Goal: Task Accomplishment & Management: Complete application form

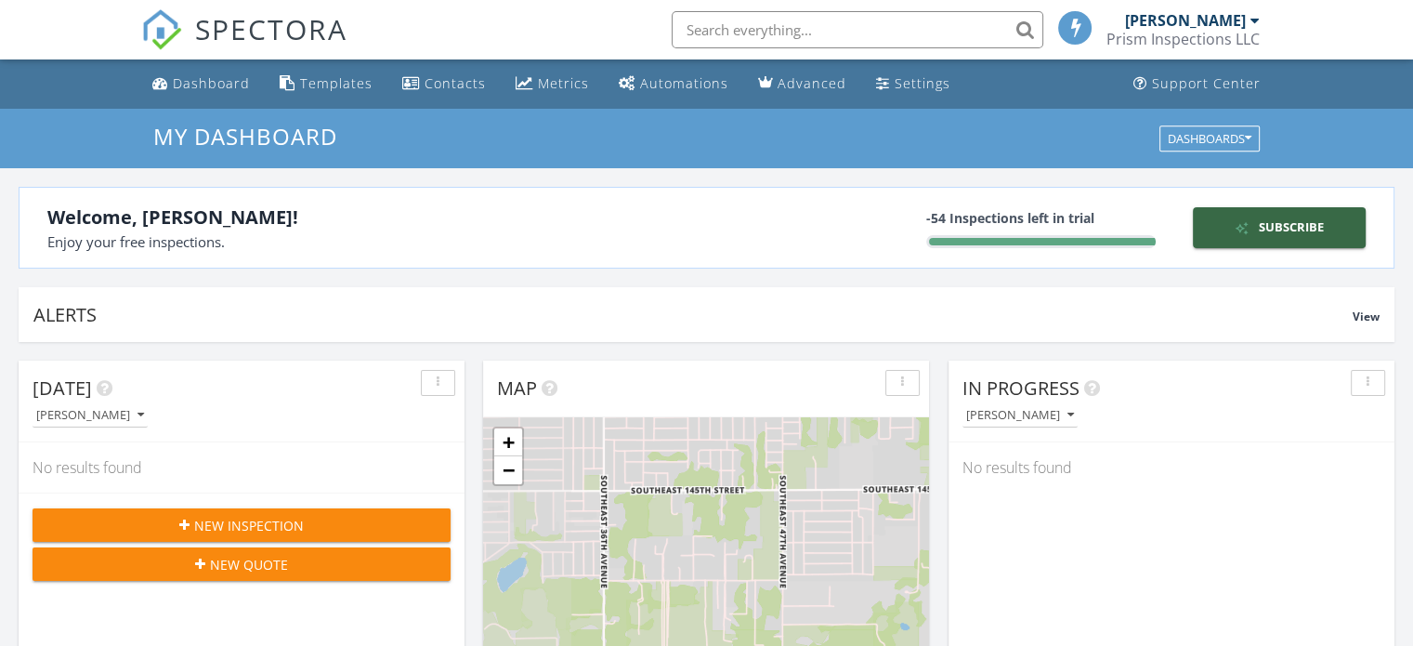
scroll to position [8, 9]
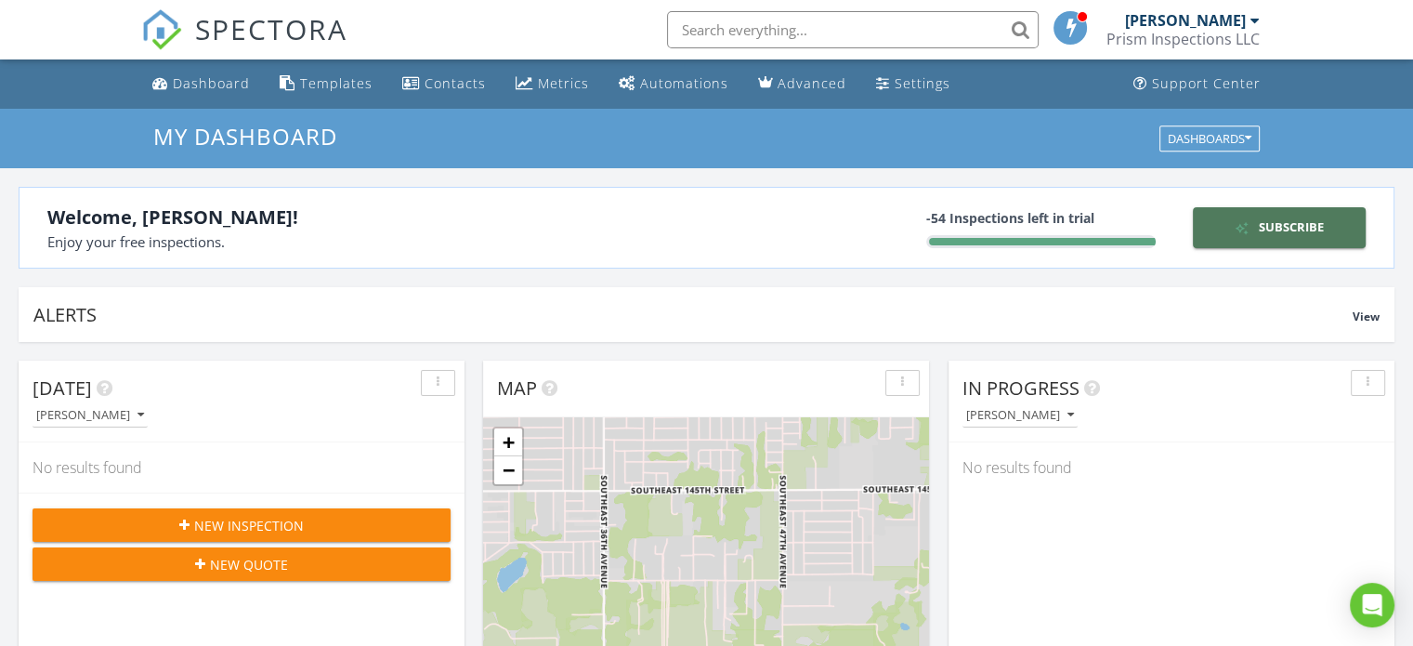
click at [1265, 229] on div "Subscribe" at bounding box center [1278, 227] width 157 height 19
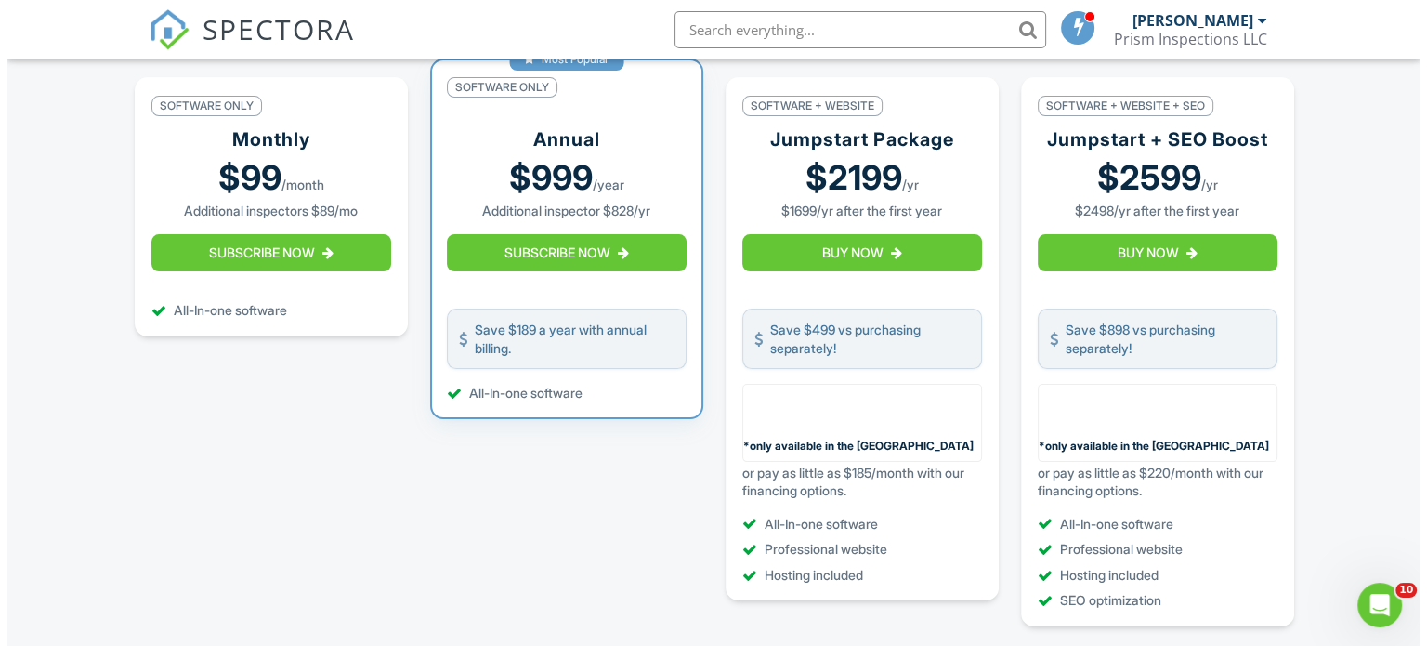
scroll to position [372, 0]
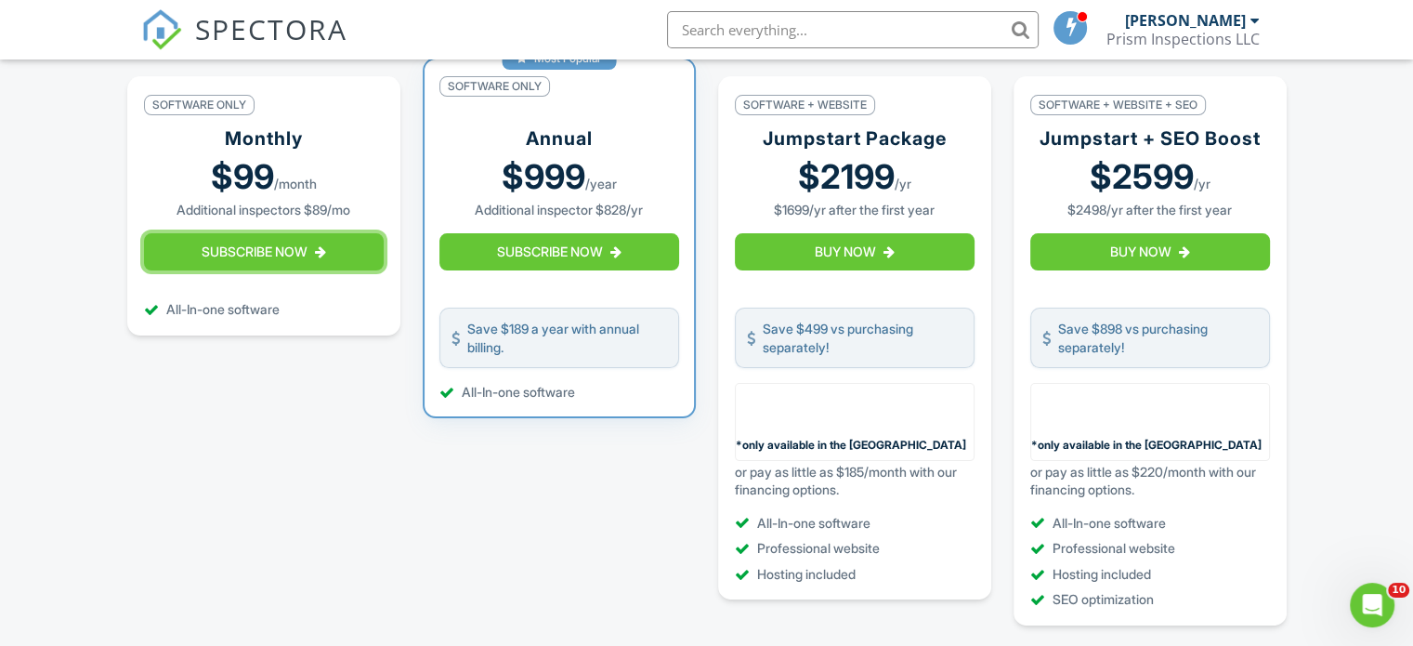
click at [277, 262] on button "Subscribe Now" at bounding box center [264, 251] width 240 height 37
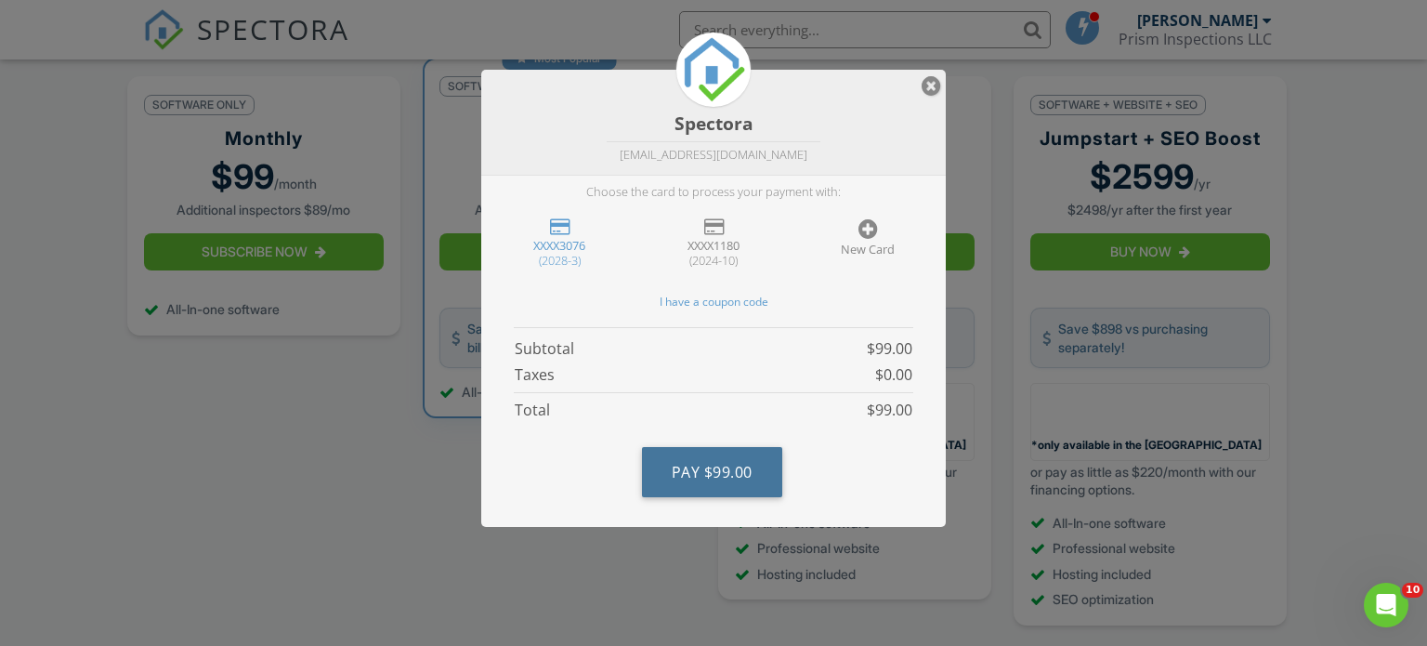
click at [725, 462] on span "$99.00" at bounding box center [728, 472] width 48 height 20
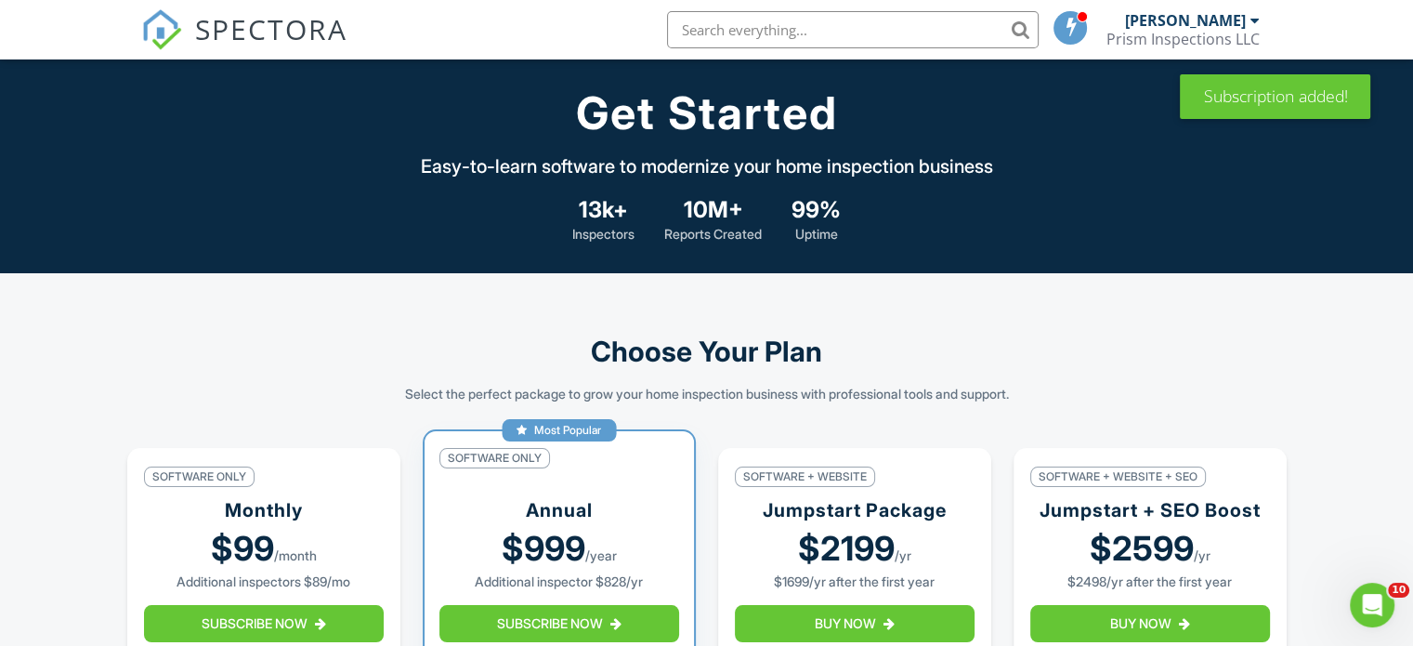
click at [247, 20] on span "SPECTORA" at bounding box center [271, 28] width 152 height 39
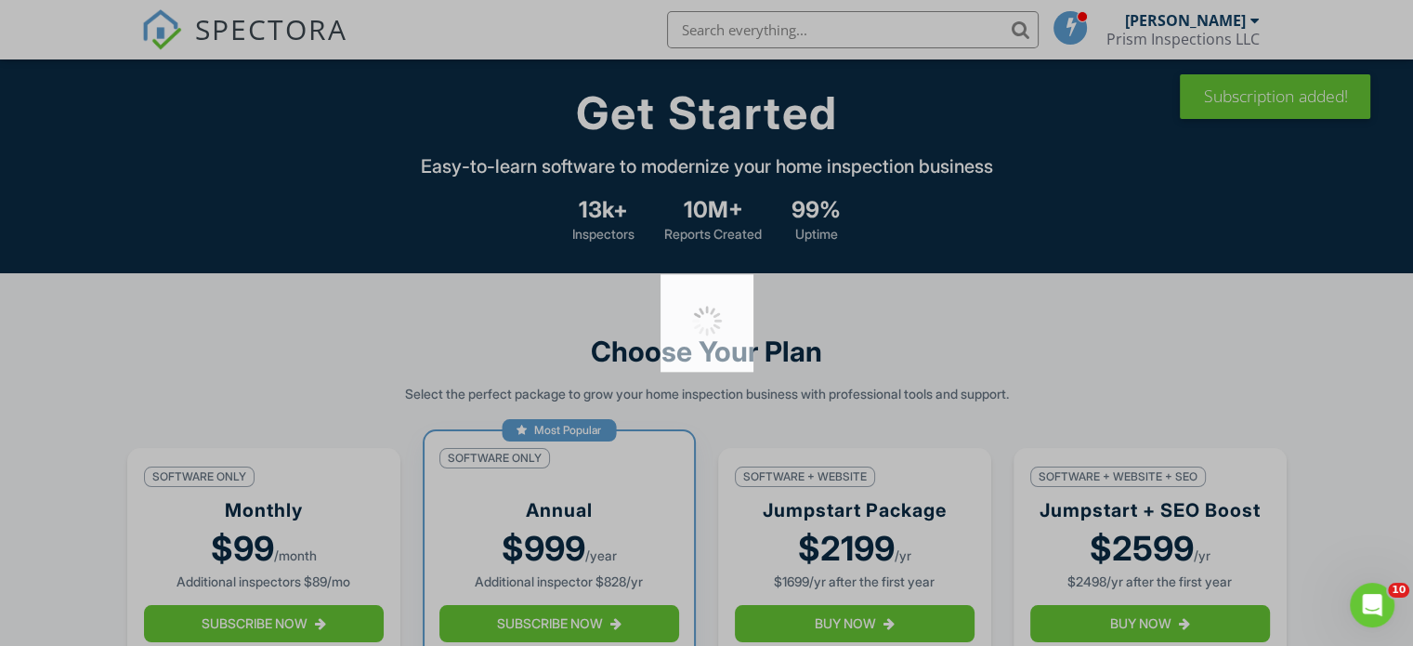
click at [247, 20] on div at bounding box center [706, 323] width 1413 height 646
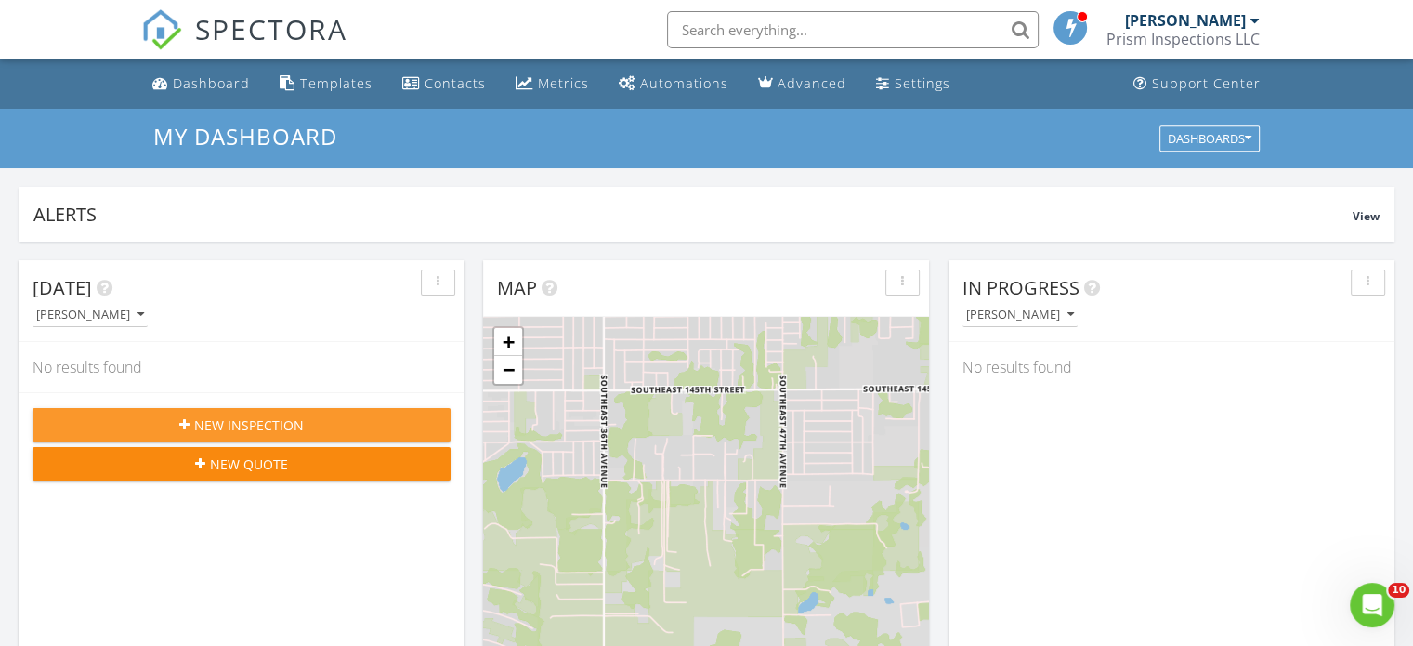
click at [275, 418] on span "New Inspection" at bounding box center [249, 425] width 110 height 20
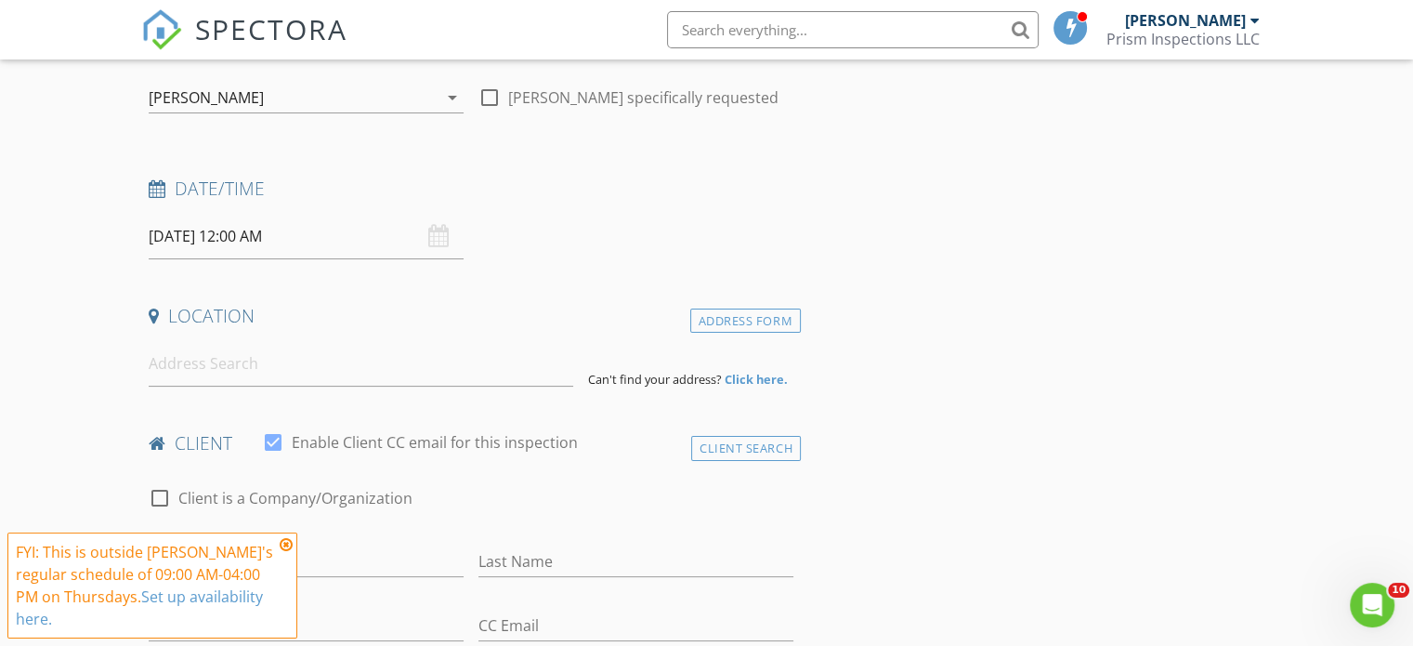
click at [438, 237] on div "[DATE] 12:00 AM" at bounding box center [306, 237] width 315 height 46
click at [194, 234] on input "[DATE] 12:00 AM" at bounding box center [306, 237] width 315 height 46
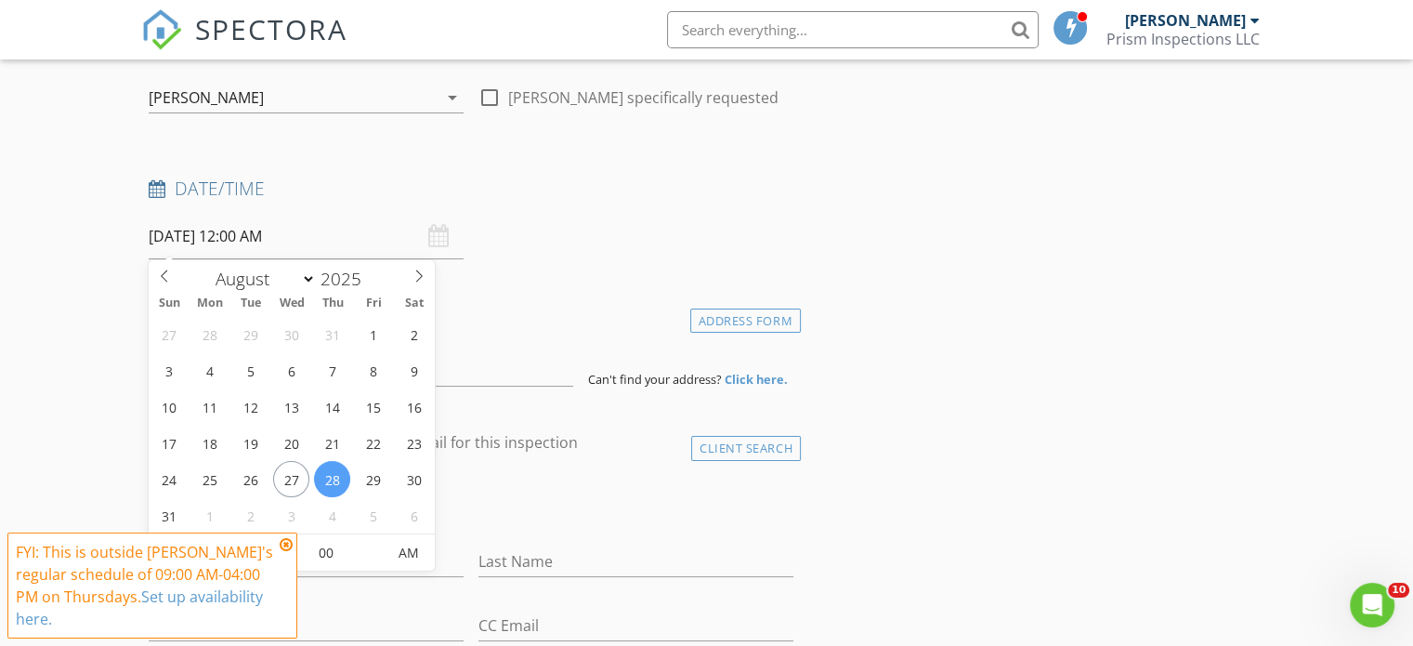
type input "08/29/2025 12:00 AM"
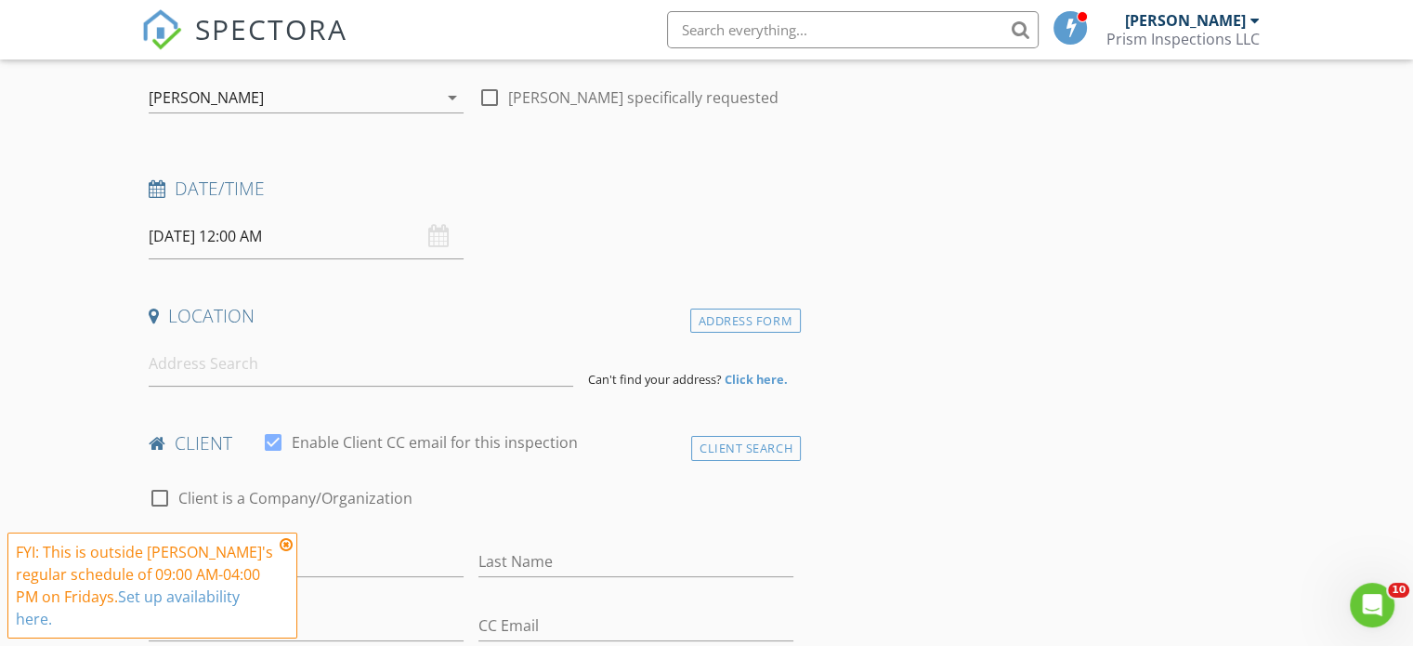
click at [282, 546] on icon at bounding box center [286, 544] width 13 height 15
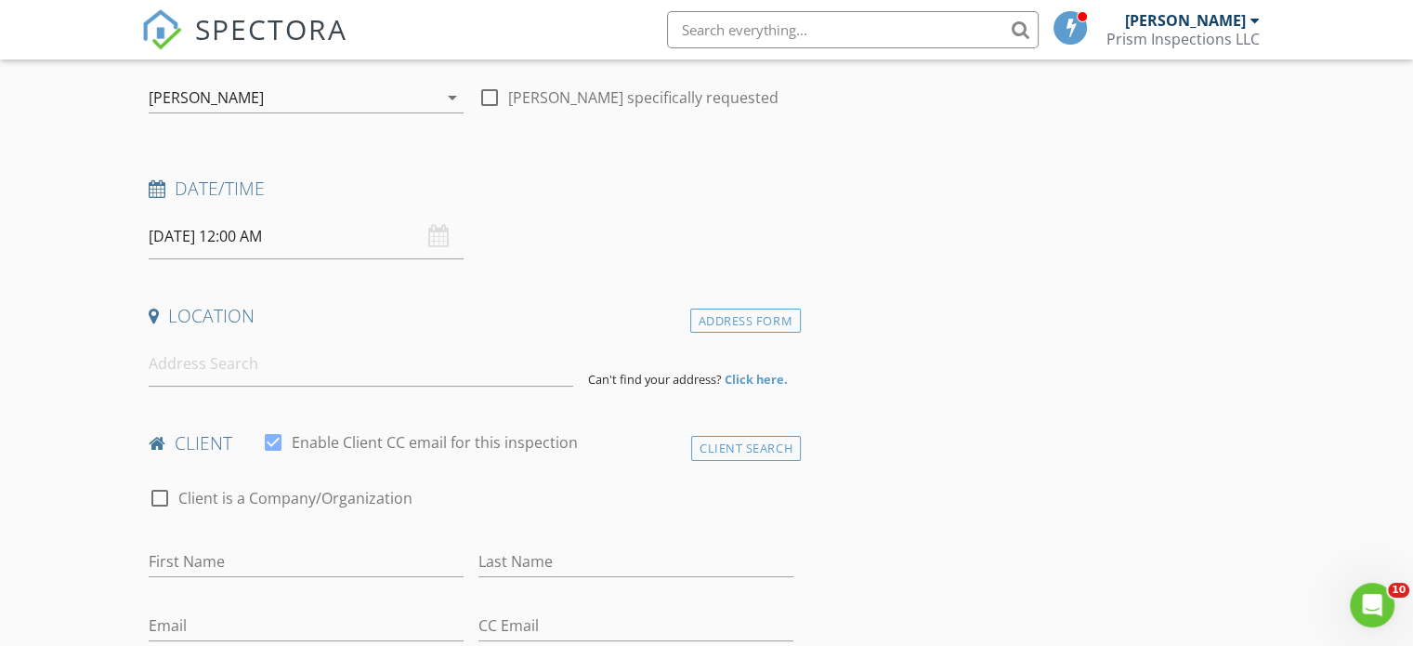
click at [258, 237] on input "08/29/2025 12:00 AM" at bounding box center [306, 237] width 315 height 46
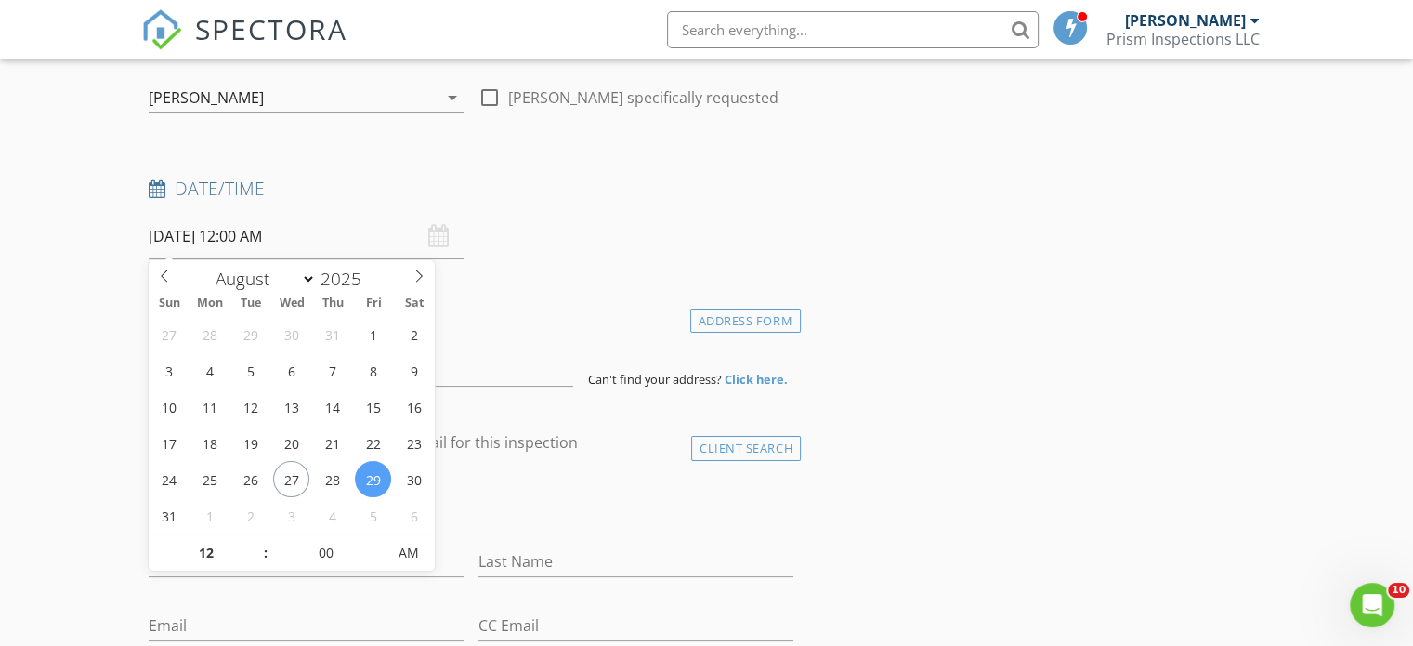
type input "11"
type input "08/29/2025 11:00 PM"
click at [255, 560] on span at bounding box center [256, 562] width 13 height 19
type input "10"
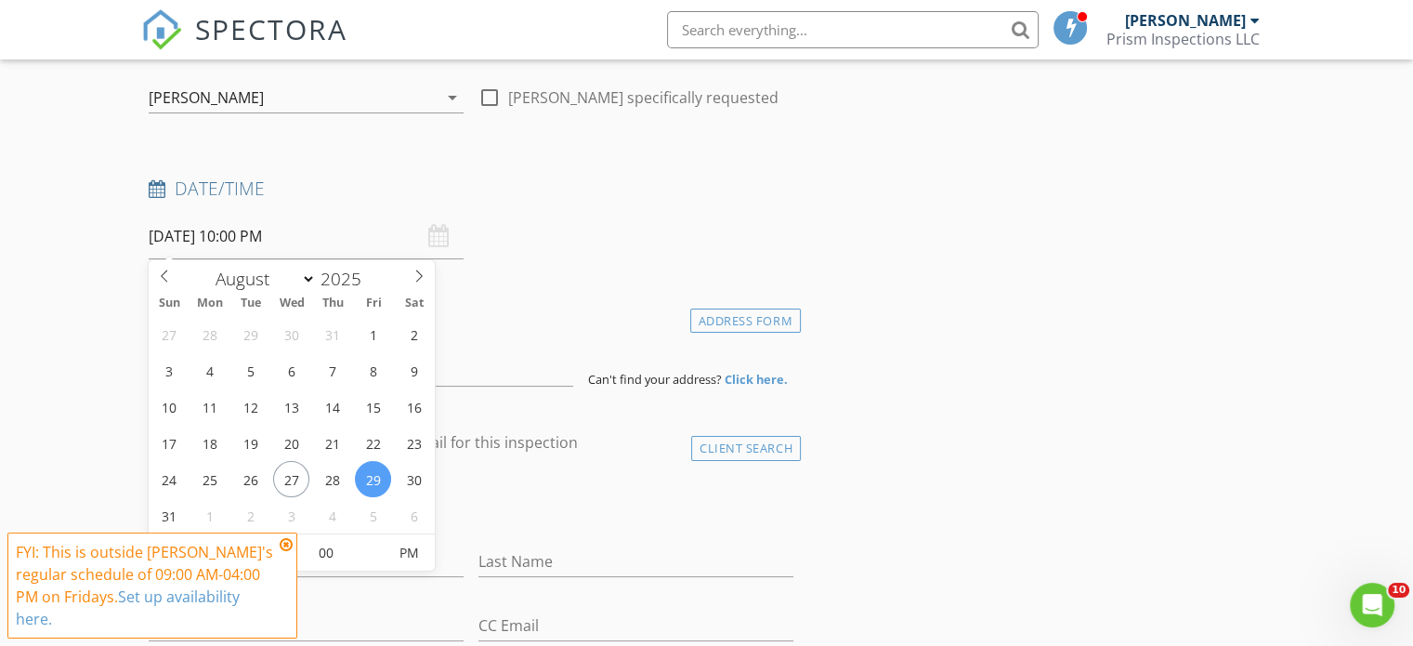
type input "[DATE] 10:00 AM"
click at [411, 556] on span "PM" at bounding box center [409, 552] width 51 height 37
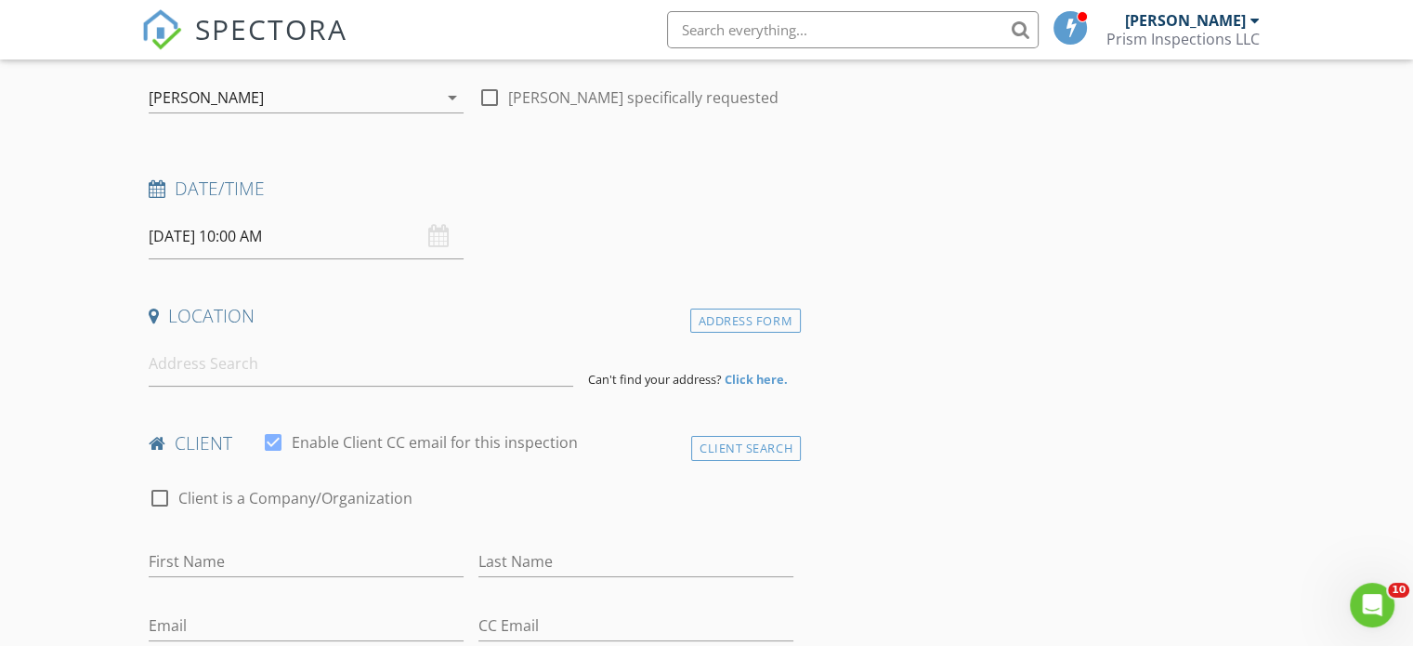
scroll to position [279, 0]
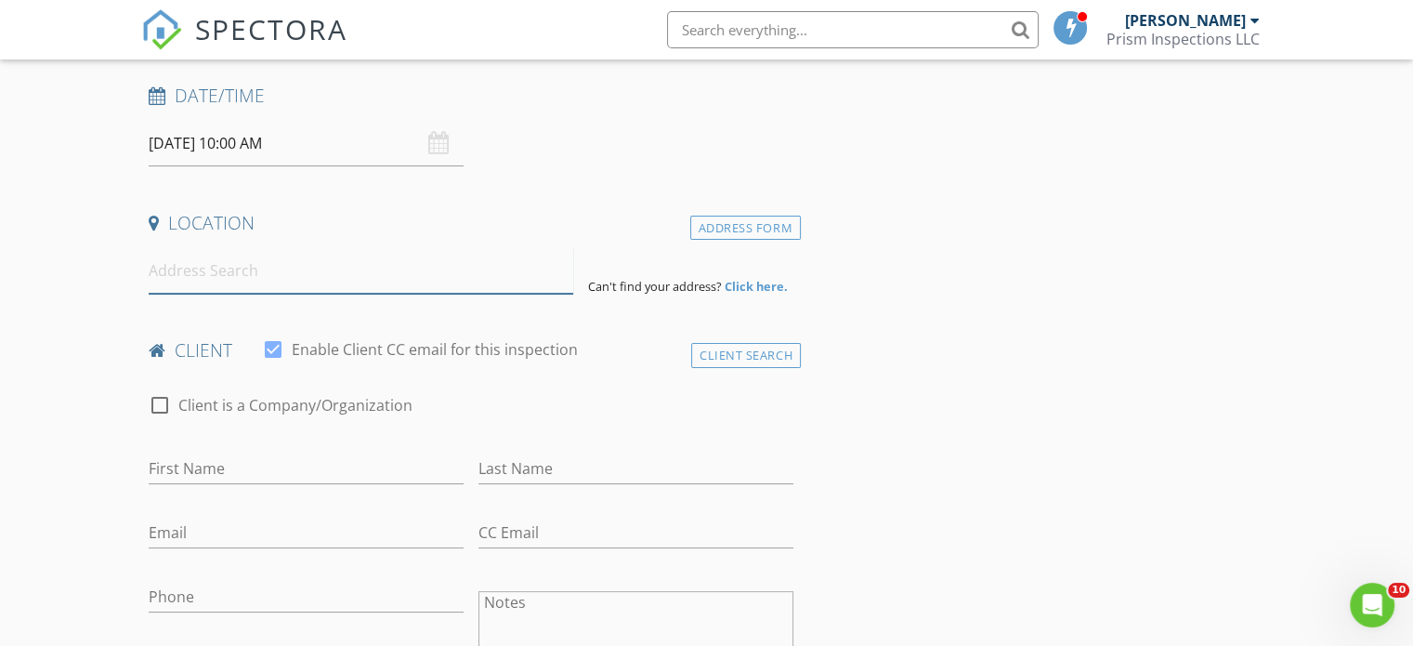
click at [288, 270] on input at bounding box center [361, 271] width 424 height 46
paste input "204 LORI Court Umatilla, FL 32784"
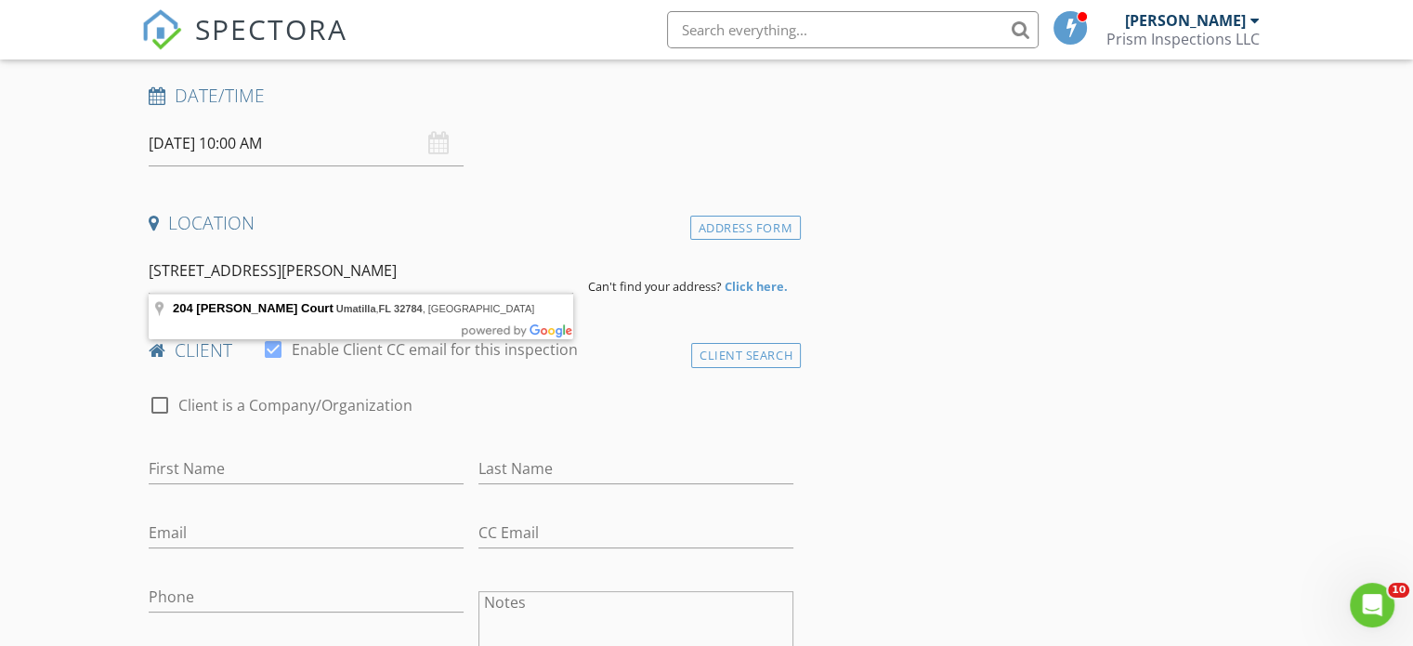
type input "204 Lori Court, Umatilla, FL 32784, USA"
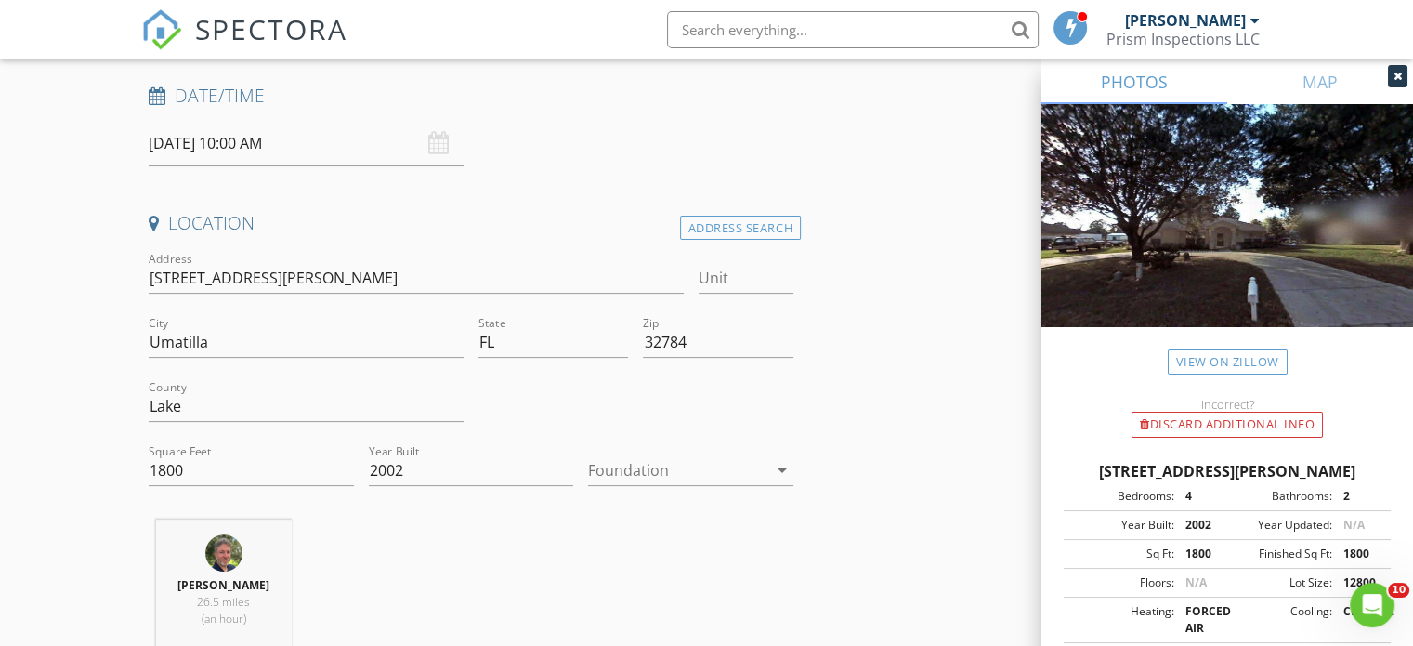
scroll to position [464, 0]
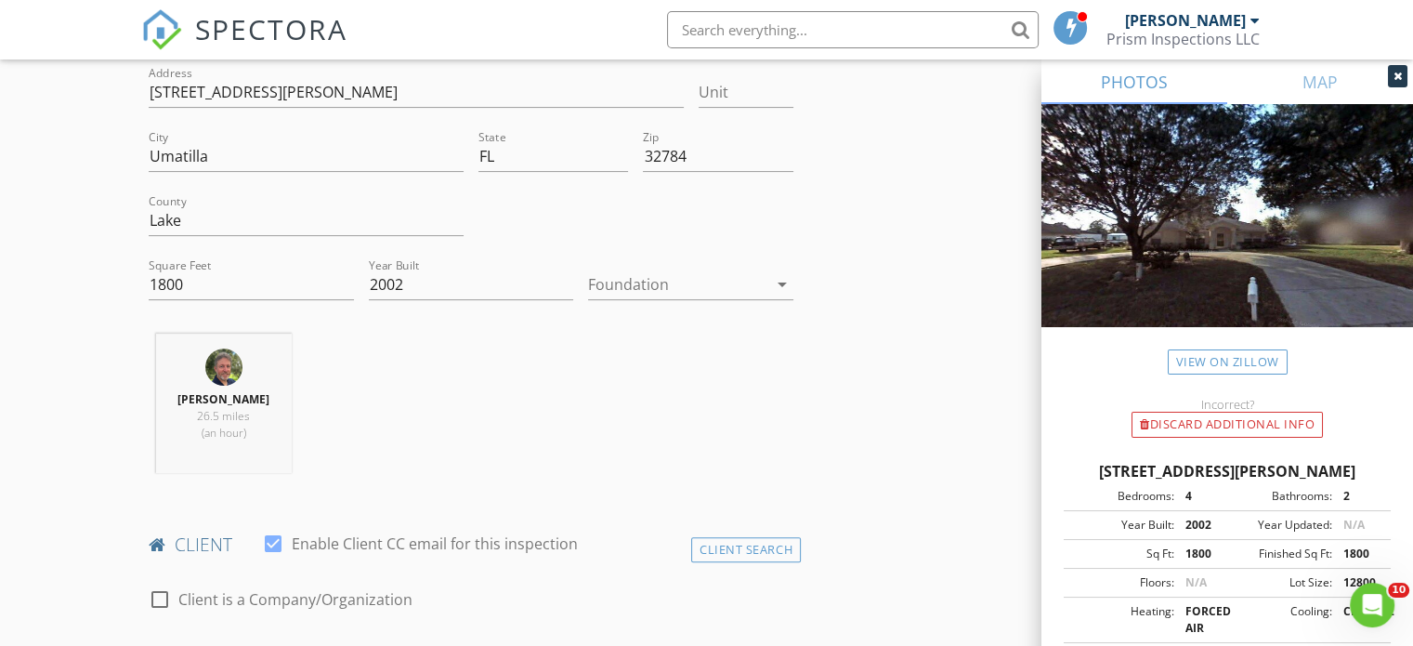
click at [780, 289] on icon "arrow_drop_down" at bounding box center [782, 284] width 22 height 22
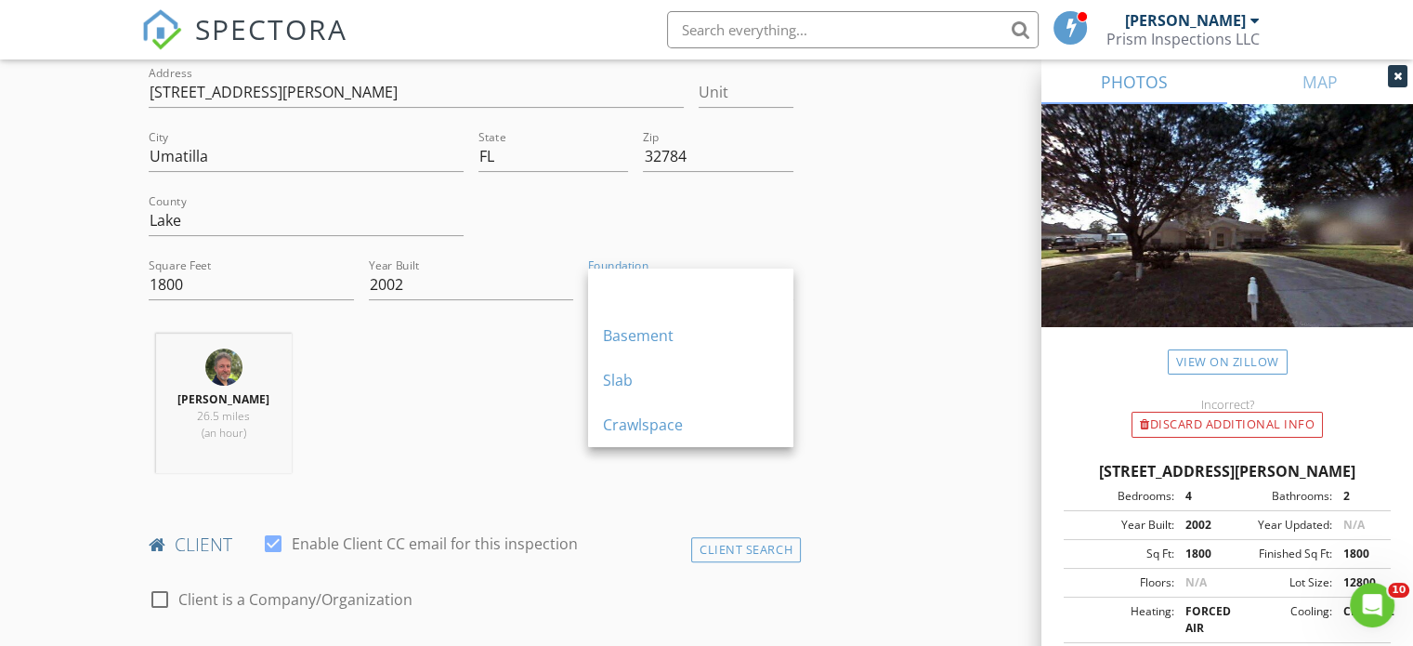
click at [676, 376] on div "Slab" at bounding box center [691, 380] width 176 height 22
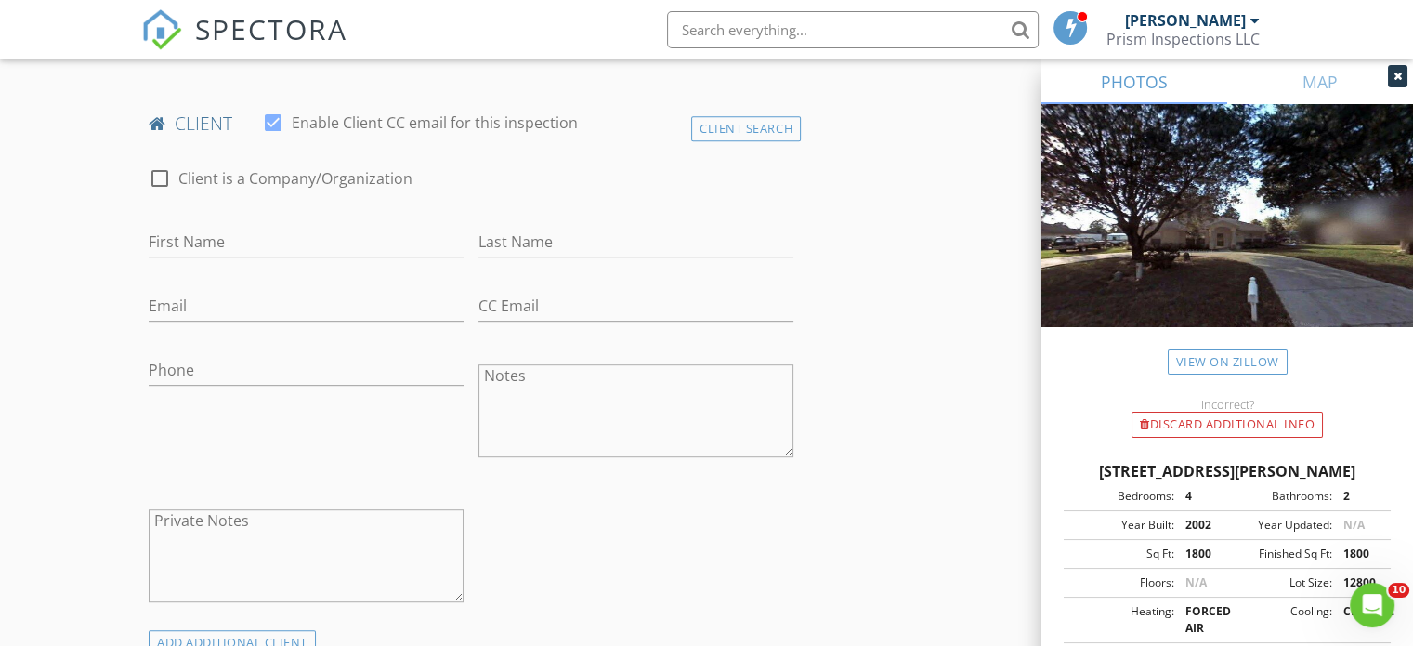
scroll to position [929, 0]
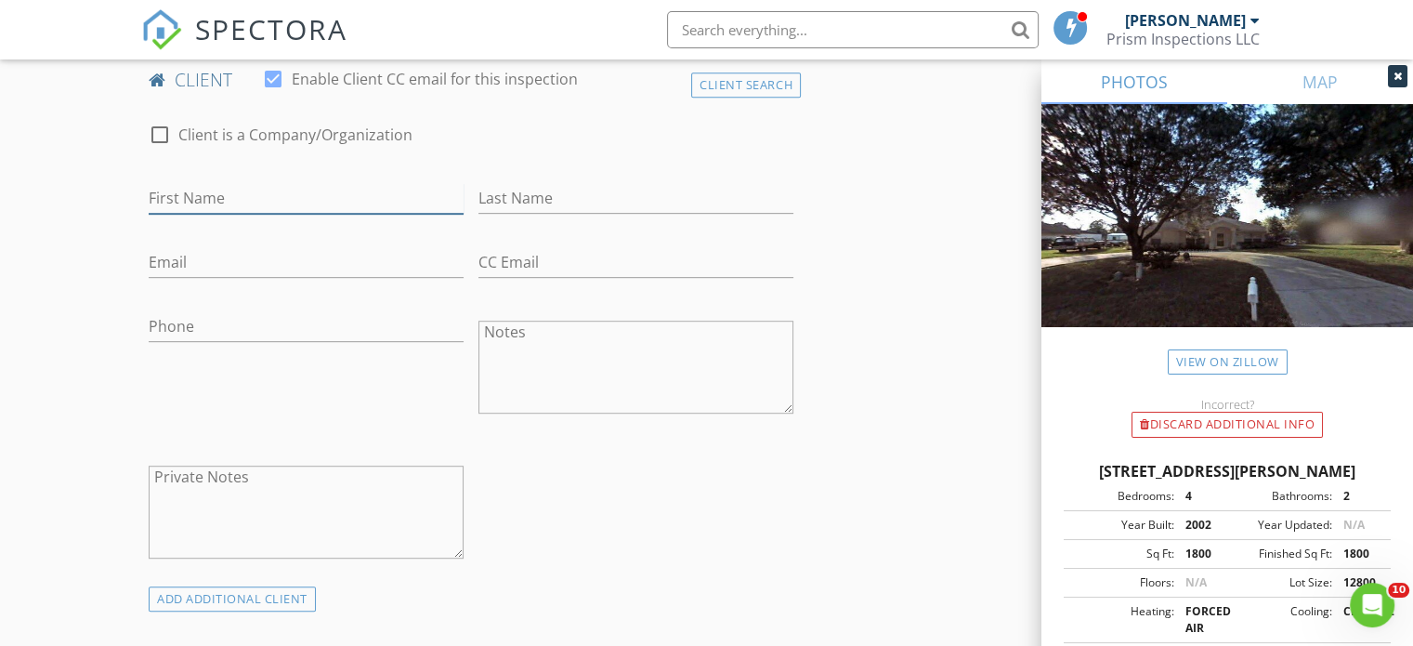
click at [287, 195] on input "First Name" at bounding box center [306, 198] width 315 height 31
type input "[PERSON_NAME]"
click at [561, 198] on input "Last Name" at bounding box center [635, 198] width 315 height 31
type input "Colby"
click at [248, 252] on input "Email" at bounding box center [306, 262] width 315 height 31
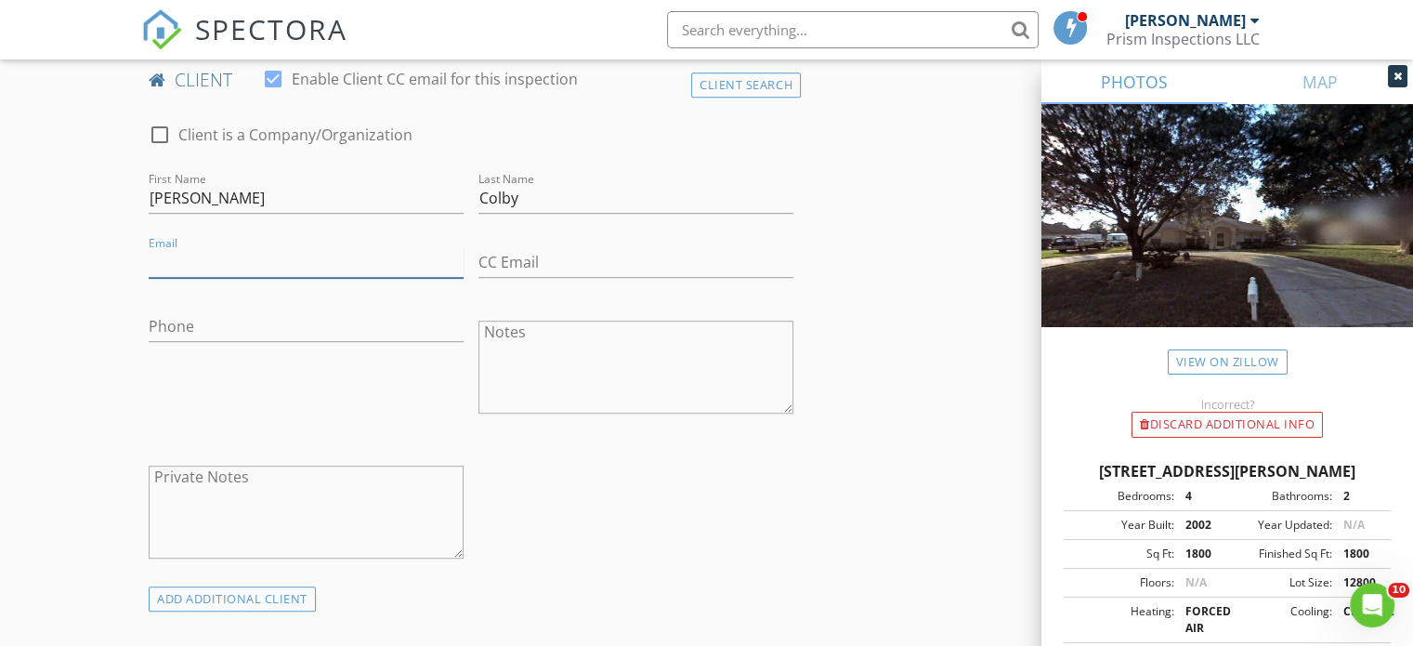
paste input "Simon.angela@me.com"
type input "Simon.angela@me.com"
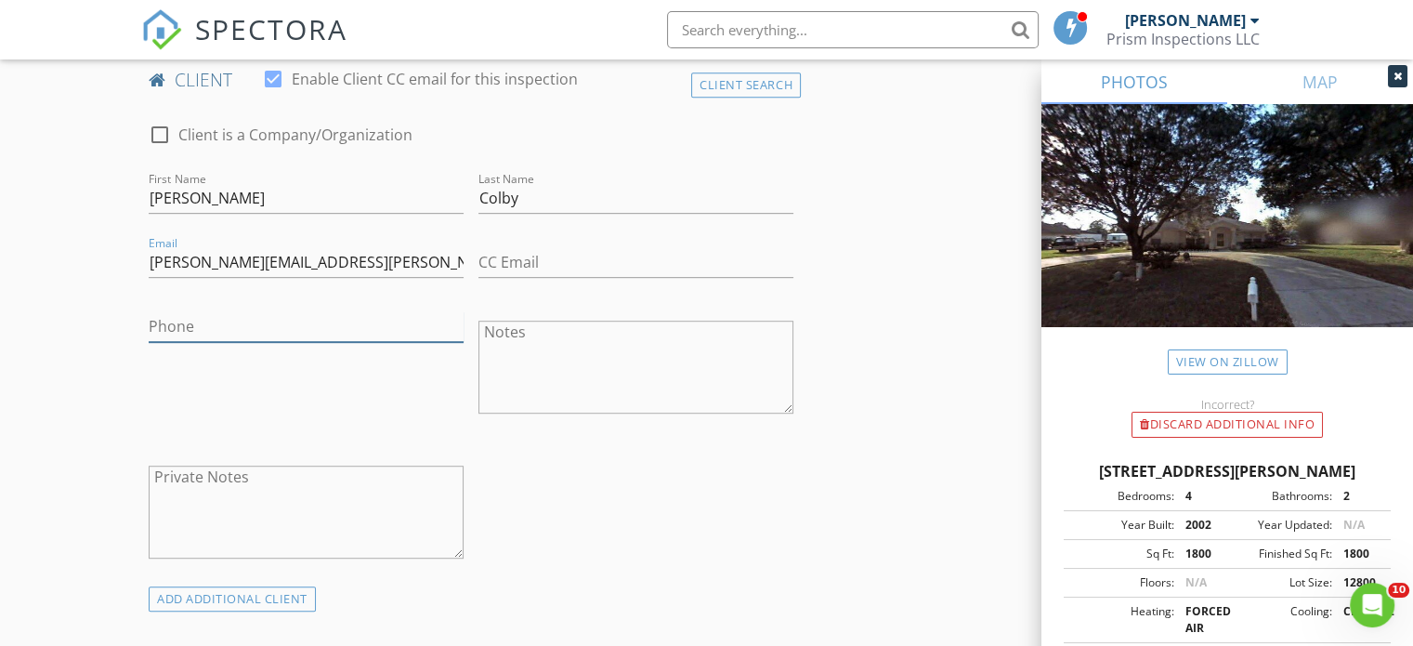
click at [219, 331] on input "Phone" at bounding box center [306, 326] width 315 height 31
type input "[PHONE_NUMBER]"
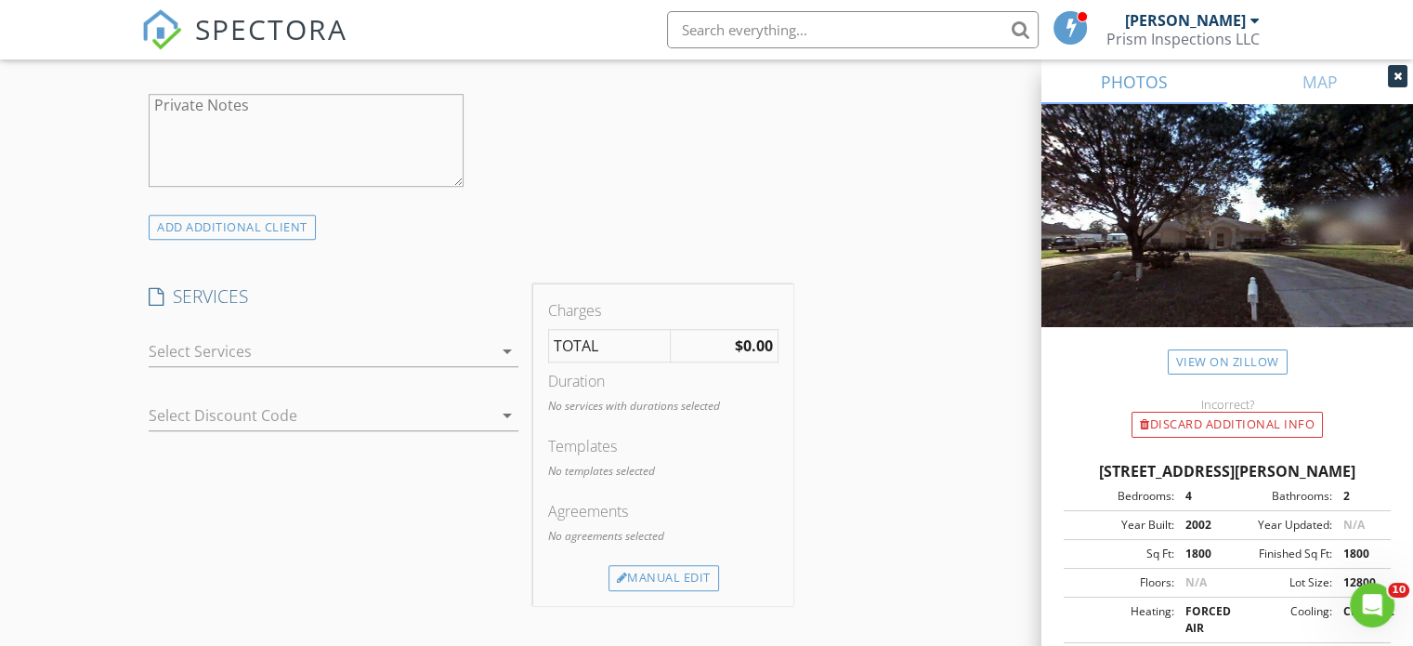
scroll to position [1393, 0]
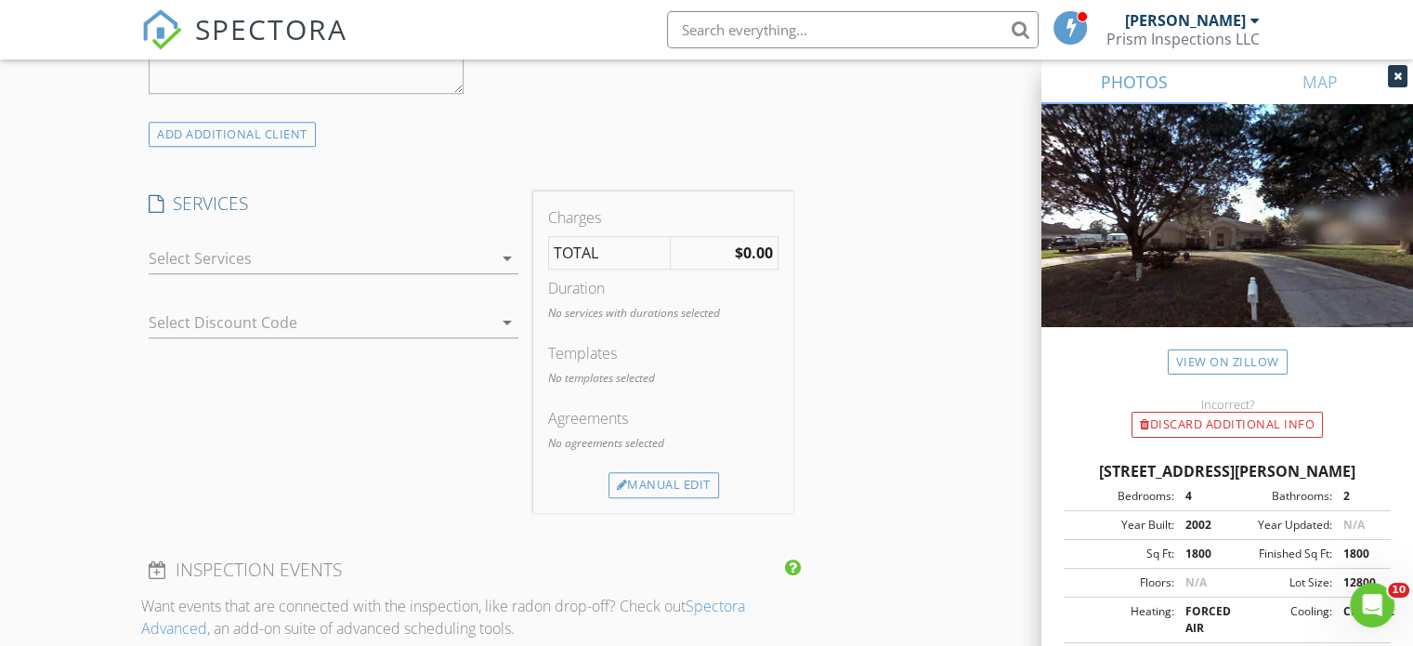
click at [503, 262] on icon "arrow_drop_down" at bounding box center [507, 258] width 22 height 22
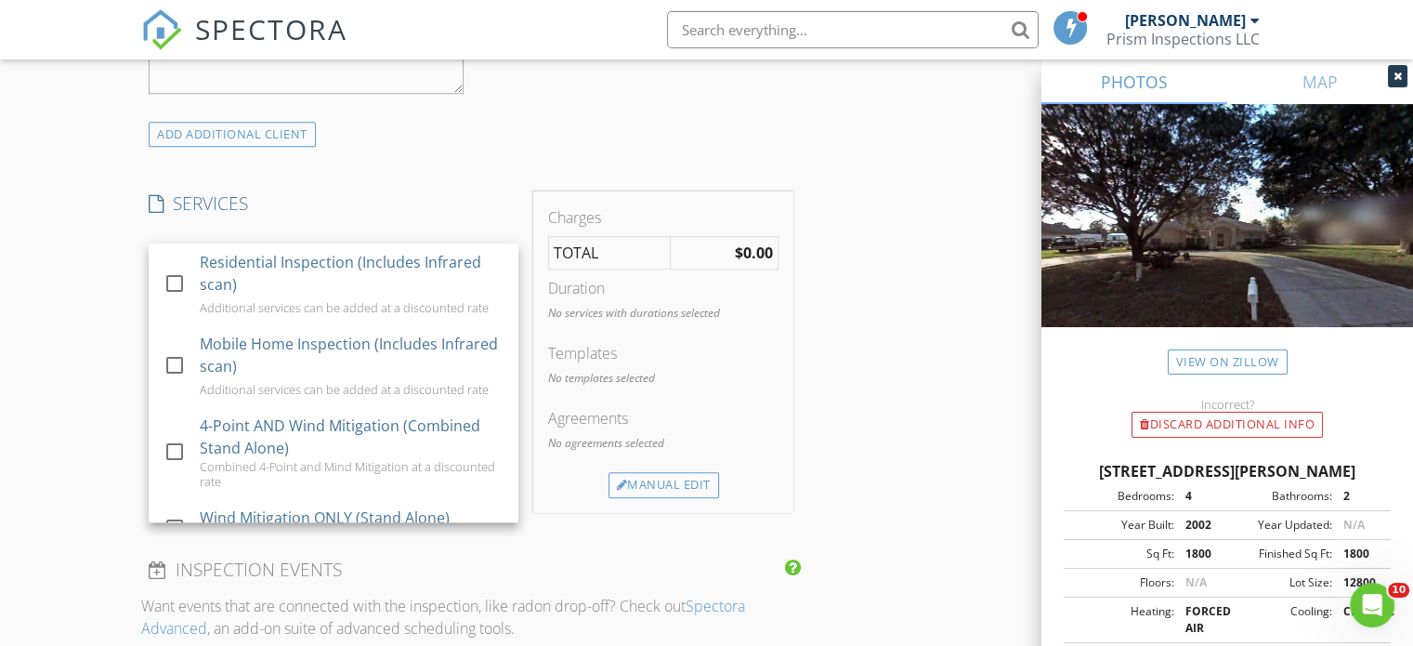
click at [175, 281] on div at bounding box center [175, 284] width 32 height 32
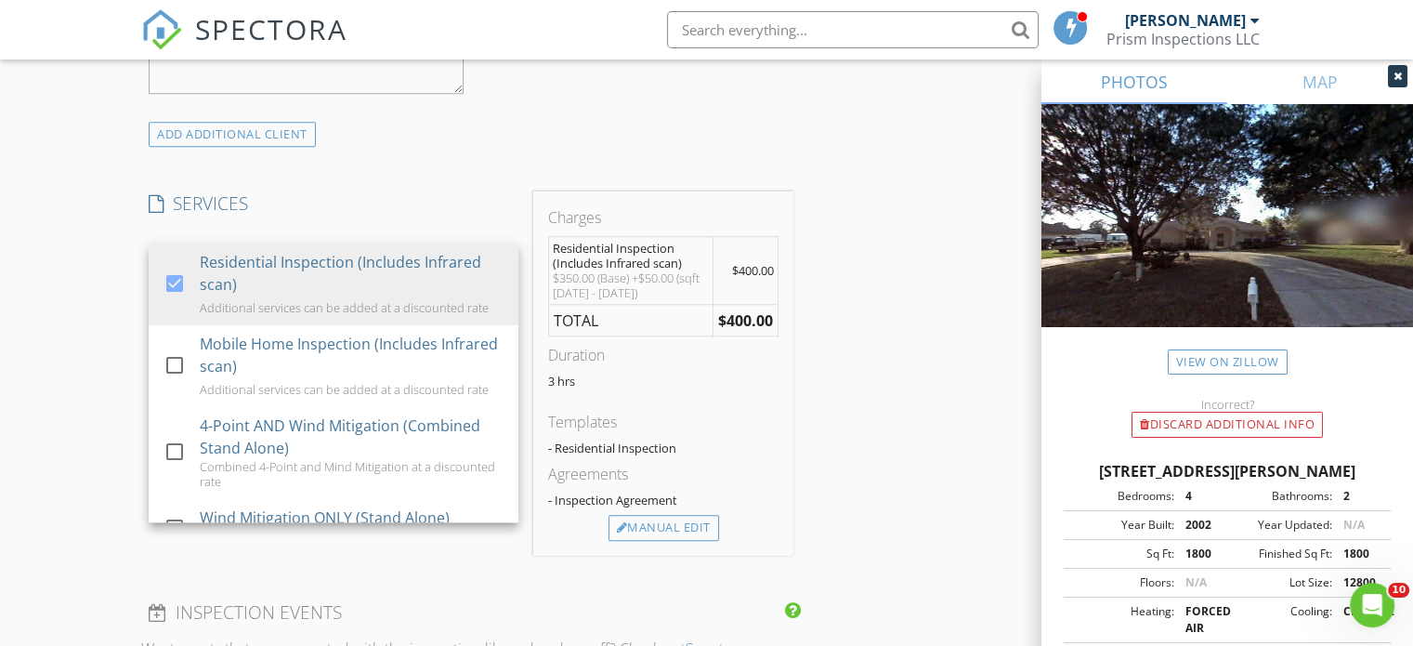
click at [101, 319] on div "New Inspection Click here to use the New Order Form INSPECTOR(S) check_box Curt…" at bounding box center [706, 335] width 1413 height 3240
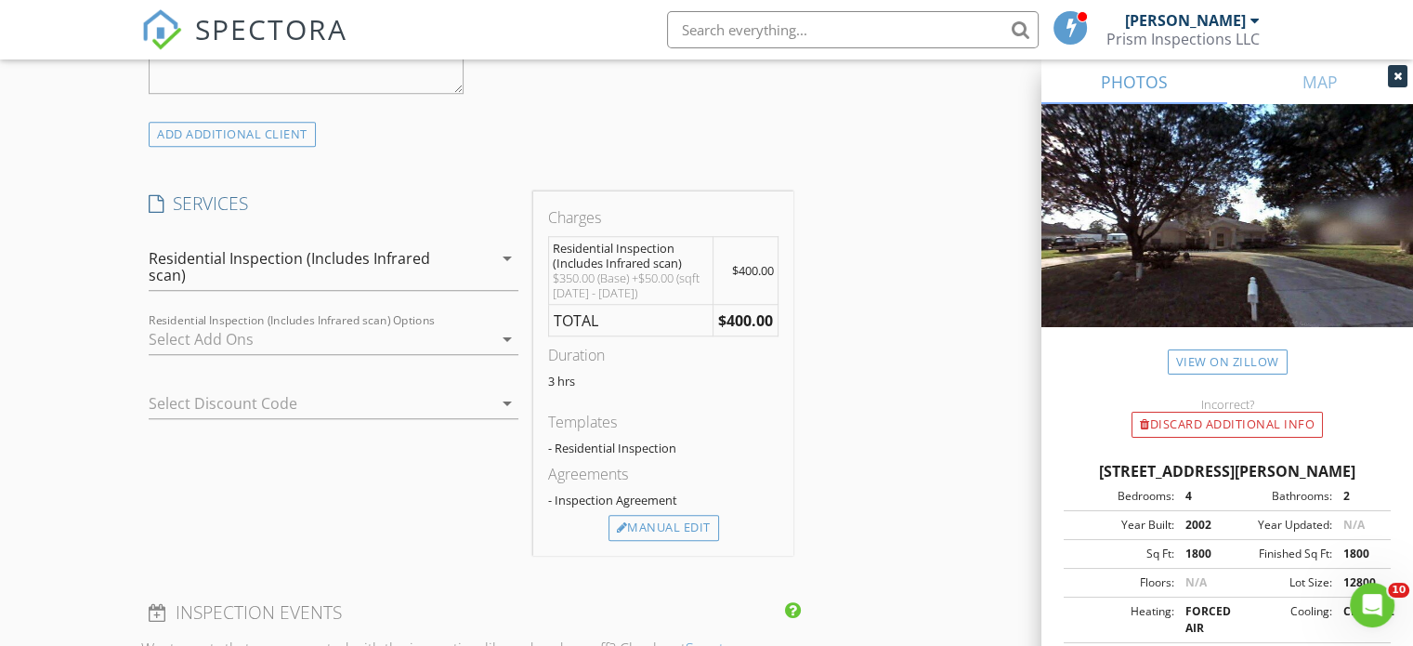
click at [508, 333] on icon "arrow_drop_down" at bounding box center [507, 339] width 22 height 22
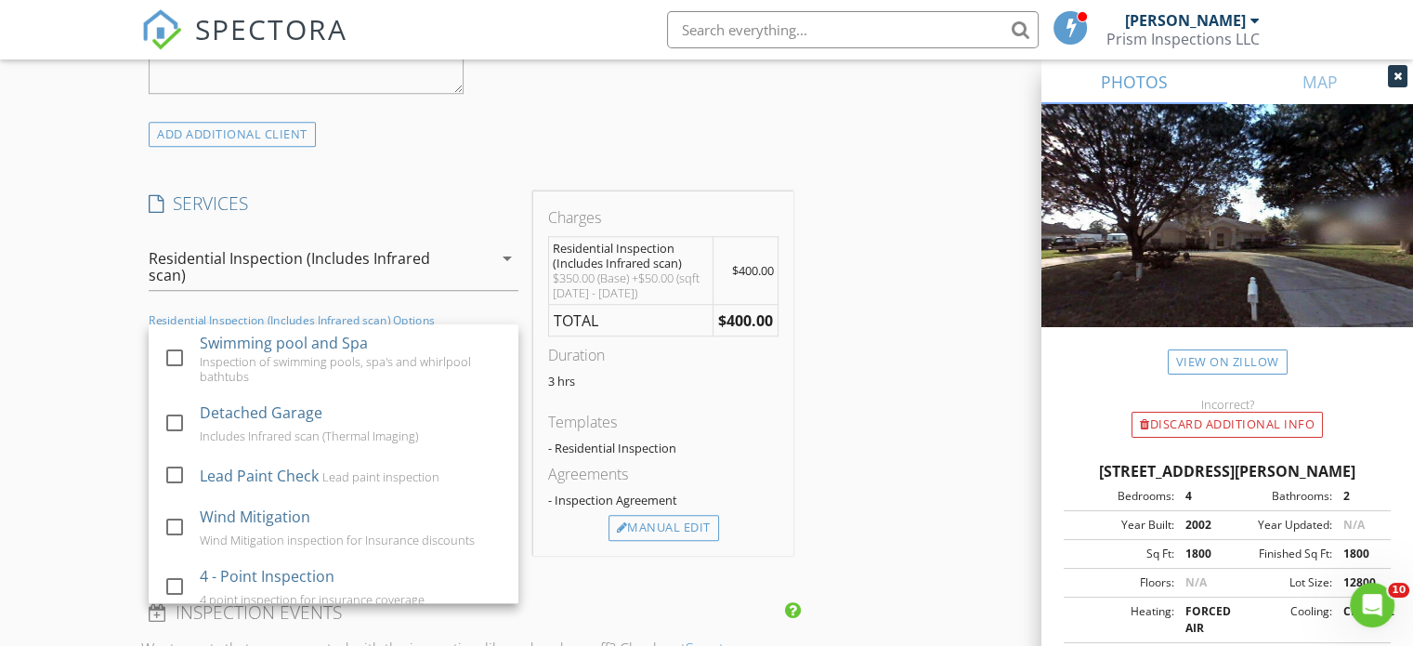
click at [405, 366] on div "Inspection of swimming pools, spa's and whirlpool bathtubs" at bounding box center [352, 369] width 305 height 30
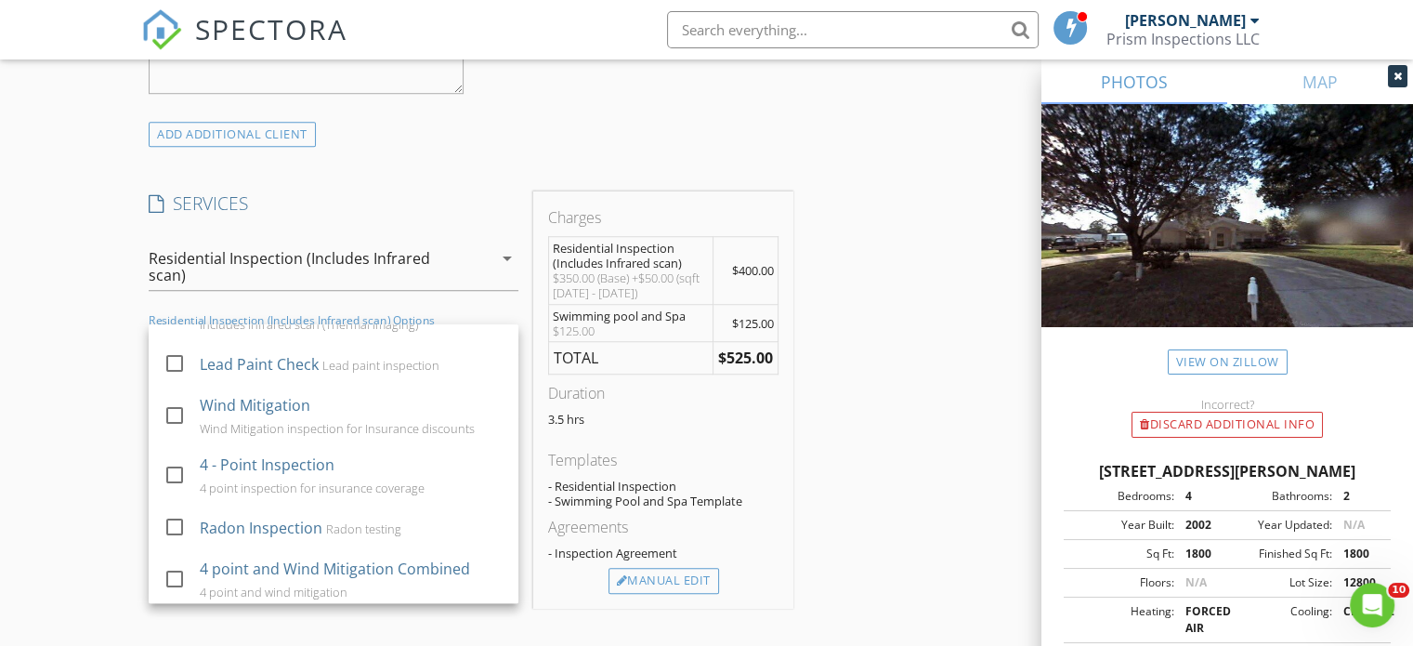
scroll to position [118, 0]
click at [320, 567] on div "4 point and Wind Mitigation Combined" at bounding box center [335, 562] width 270 height 22
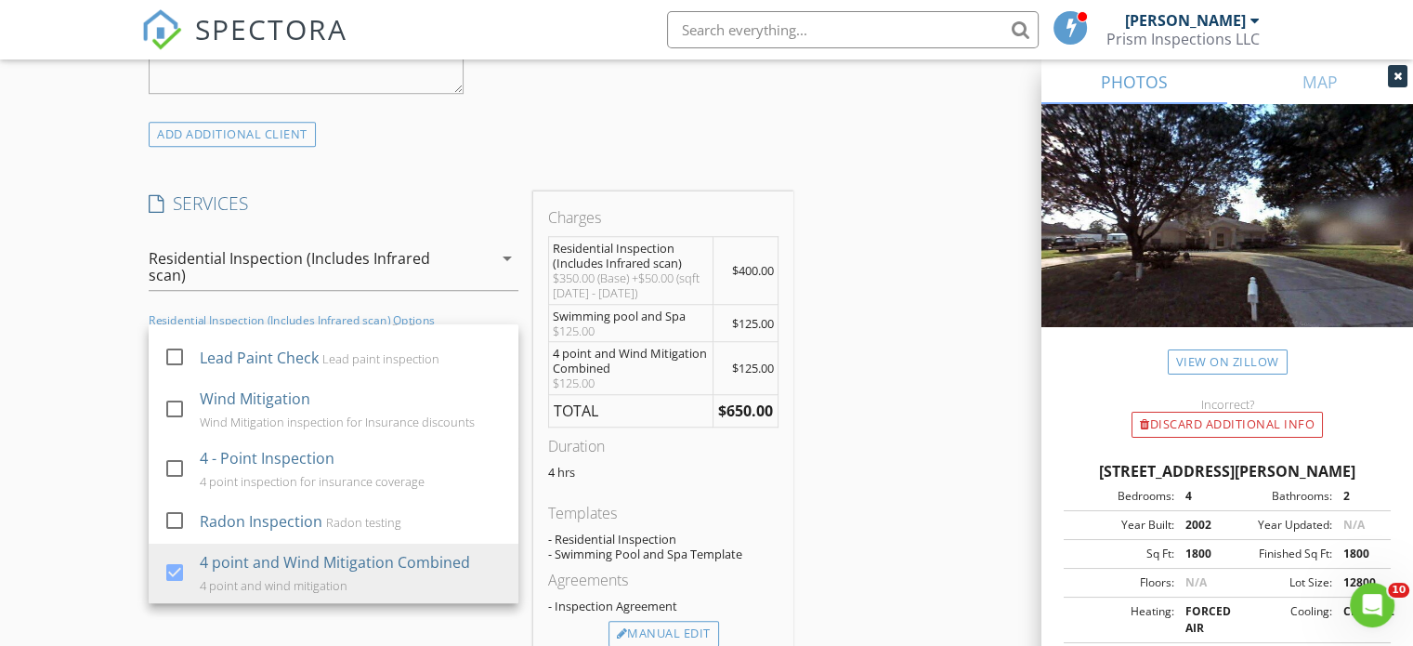
click at [851, 449] on div "INSPECTOR(S) check_box Curtis Fort PRIMARY Curtis Fort arrow_drop_down check_bo…" at bounding box center [706, 418] width 1130 height 3193
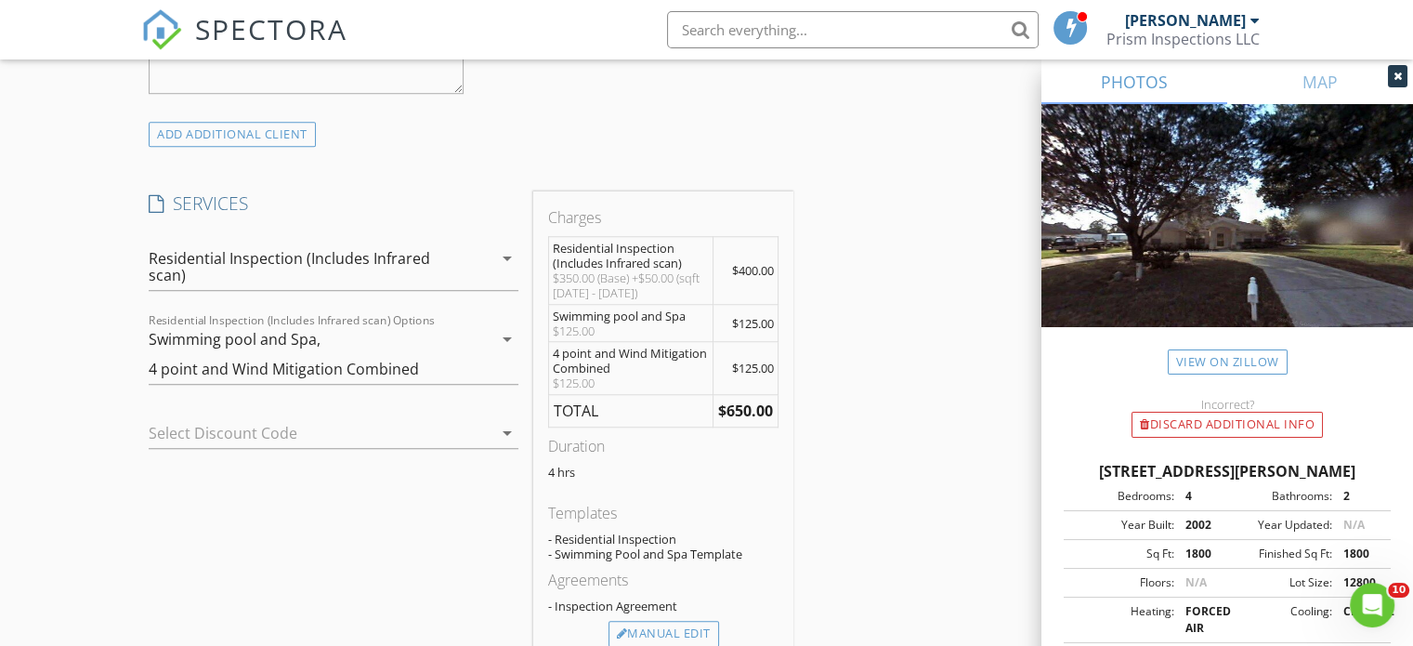
click at [505, 332] on icon "arrow_drop_down" at bounding box center [507, 339] width 22 height 22
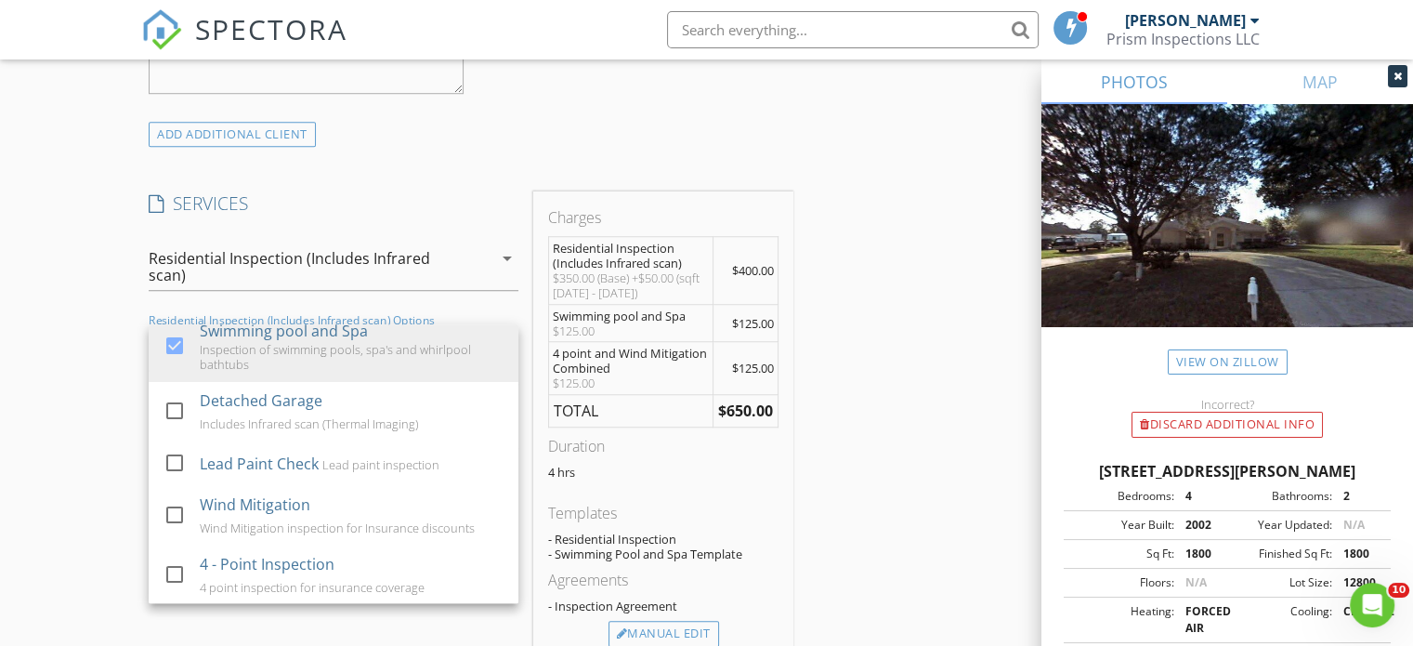
scroll to position [0, 0]
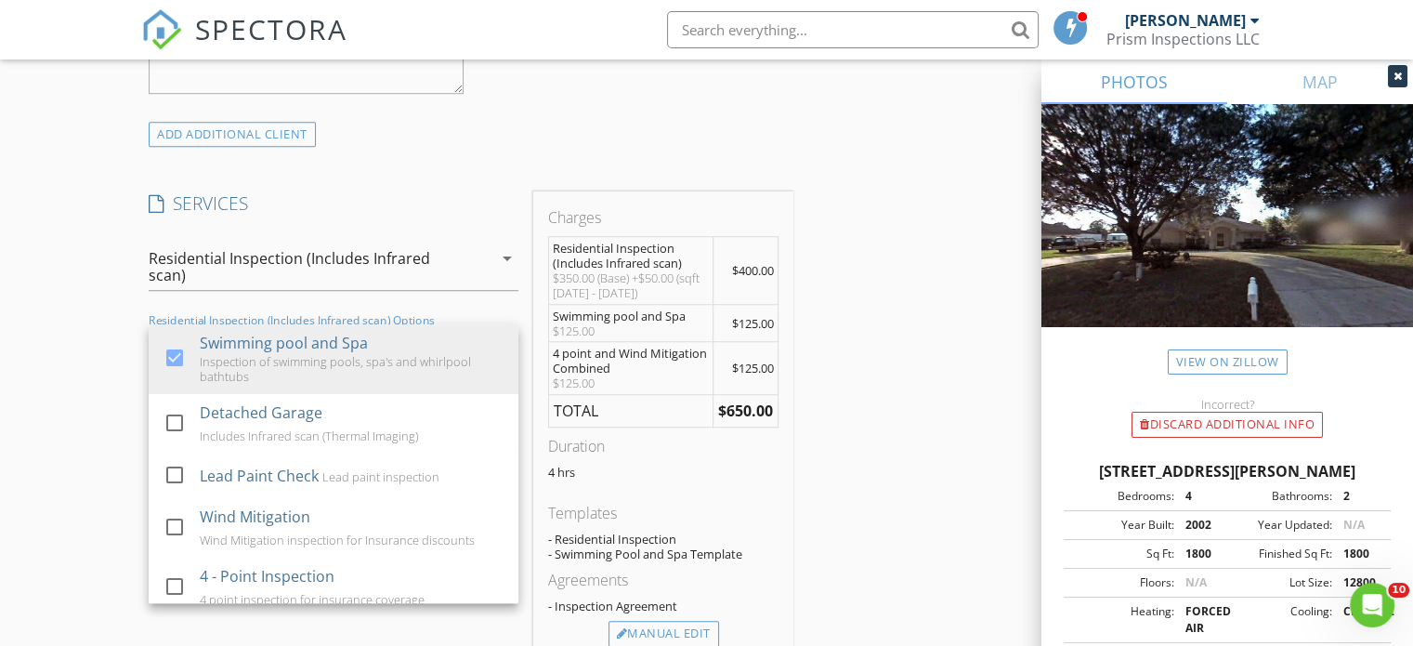
click at [852, 352] on div "INSPECTOR(S) check_box Curtis Fort PRIMARY Curtis Fort arrow_drop_down check_bo…" at bounding box center [706, 418] width 1130 height 3193
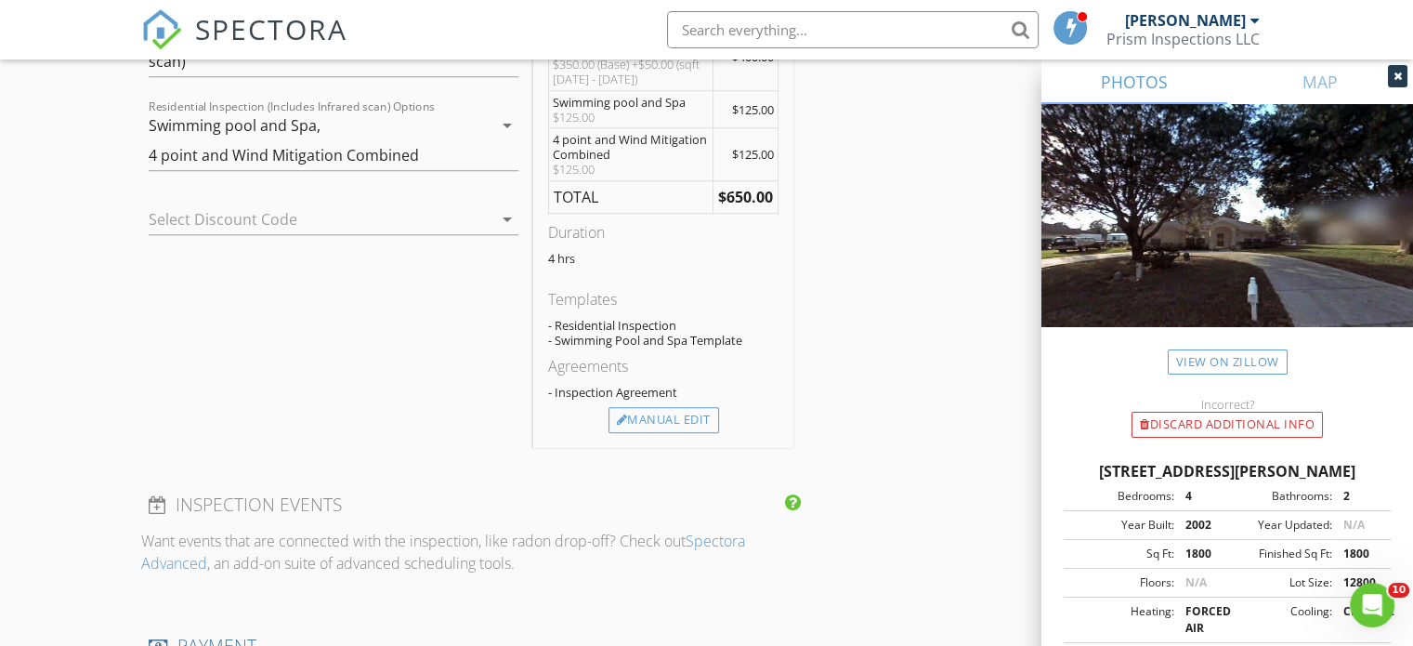
scroll to position [1579, 0]
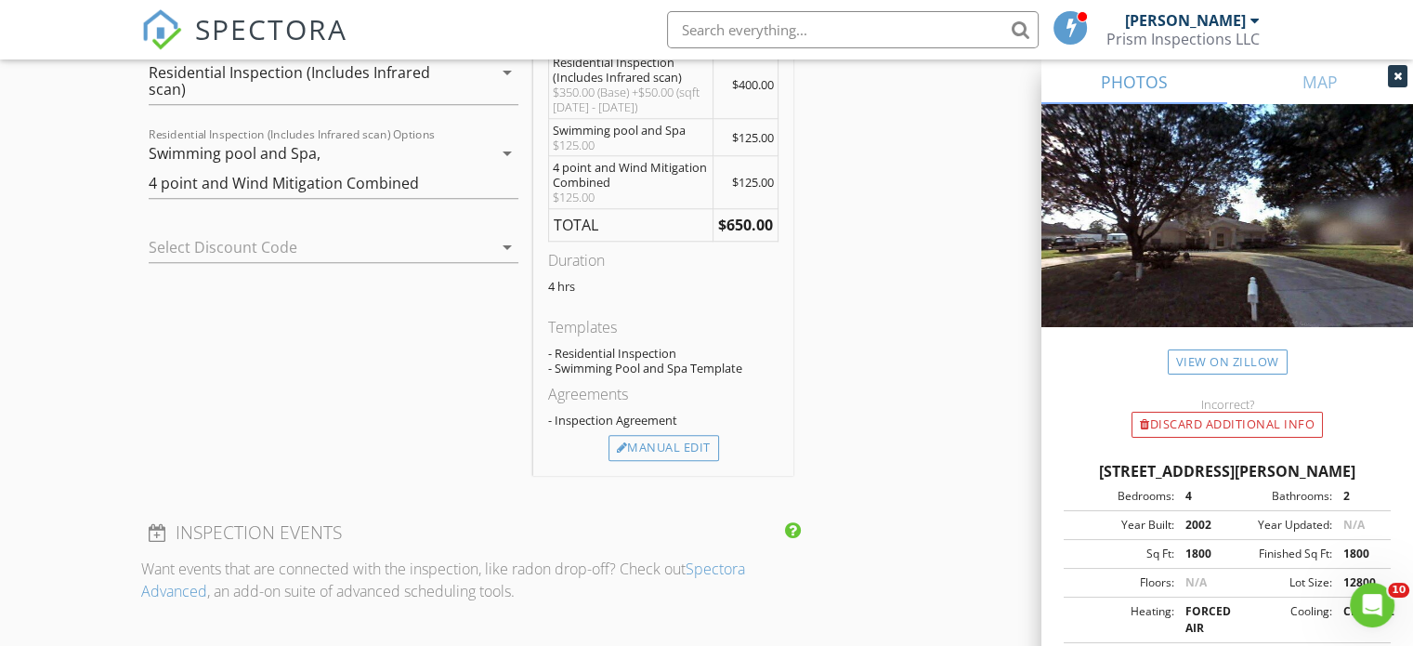
click at [659, 446] on div "Manual Edit" at bounding box center [663, 448] width 111 height 26
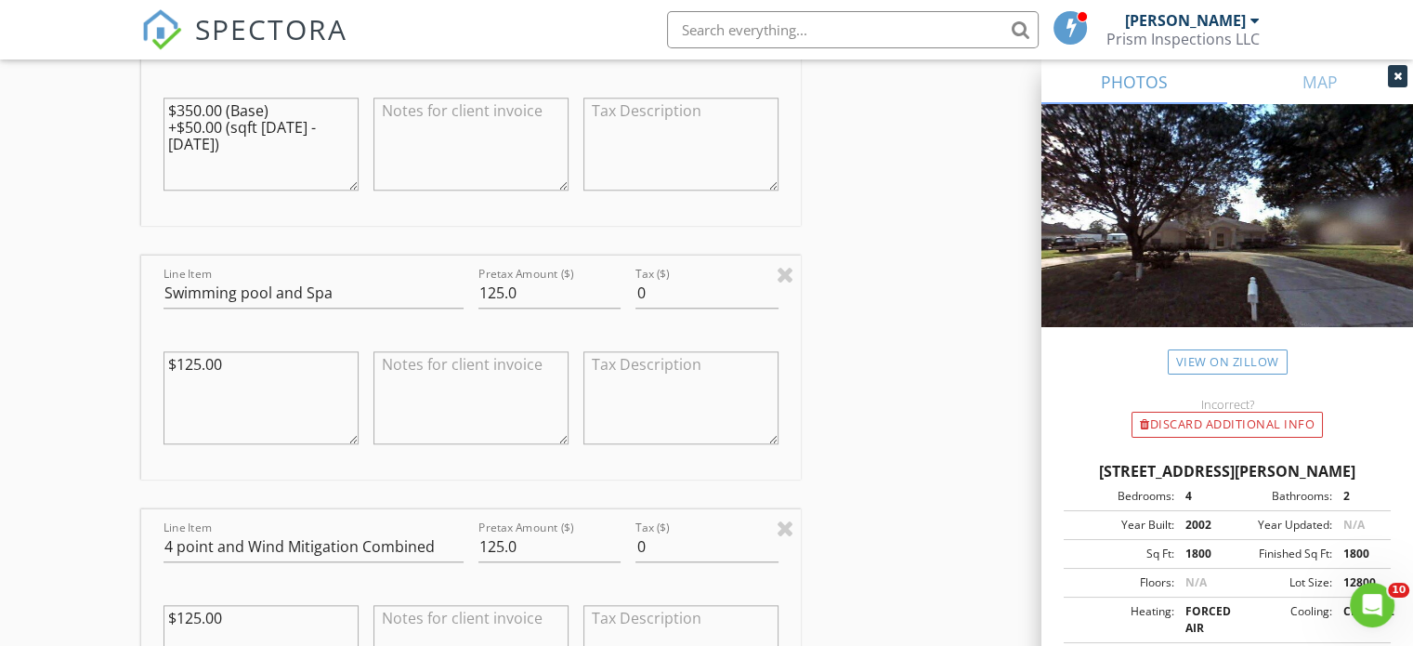
scroll to position [1858, 0]
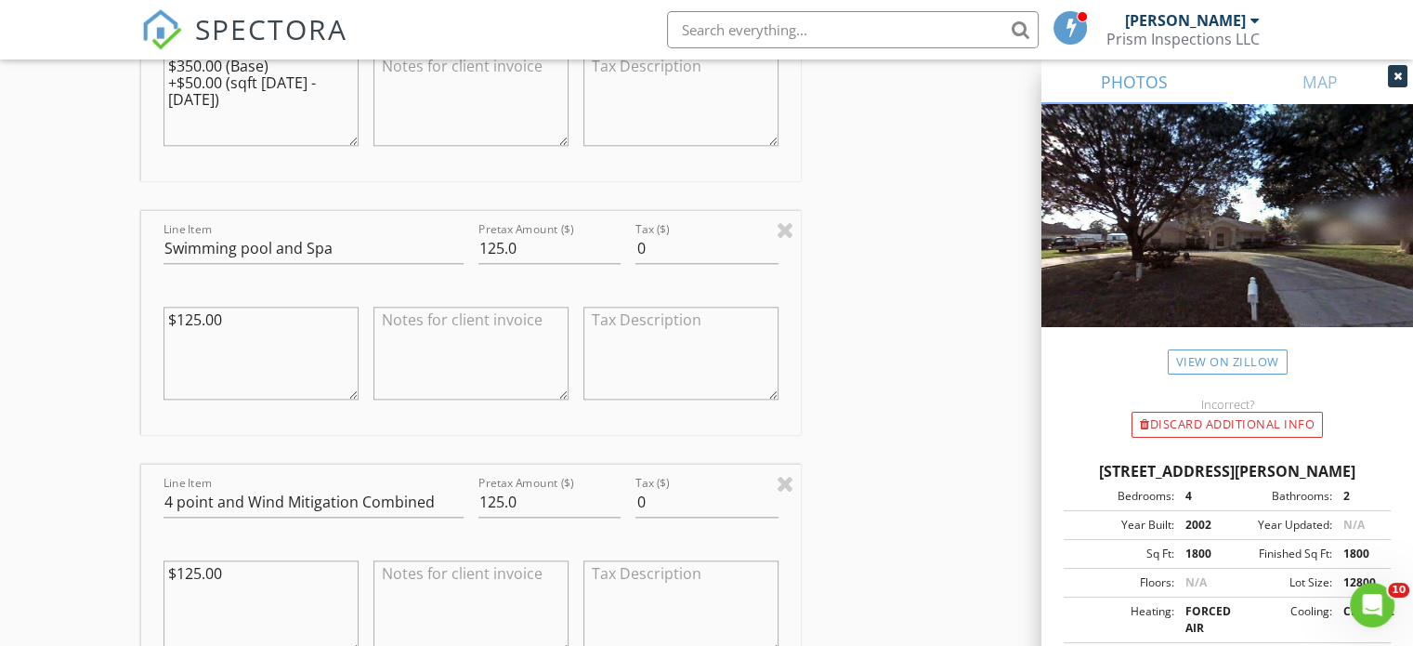
drag, startPoint x: 267, startPoint y: 317, endPoint x: 164, endPoint y: 316, distance: 102.2
click at [164, 316] on textarea "$125.00" at bounding box center [260, 353] width 195 height 93
type textarea "0"
click at [901, 337] on div "INSPECTOR(S) check_box Curtis Fort PRIMARY Curtis Fort arrow_drop_down check_bo…" at bounding box center [706, 259] width 1130 height 3802
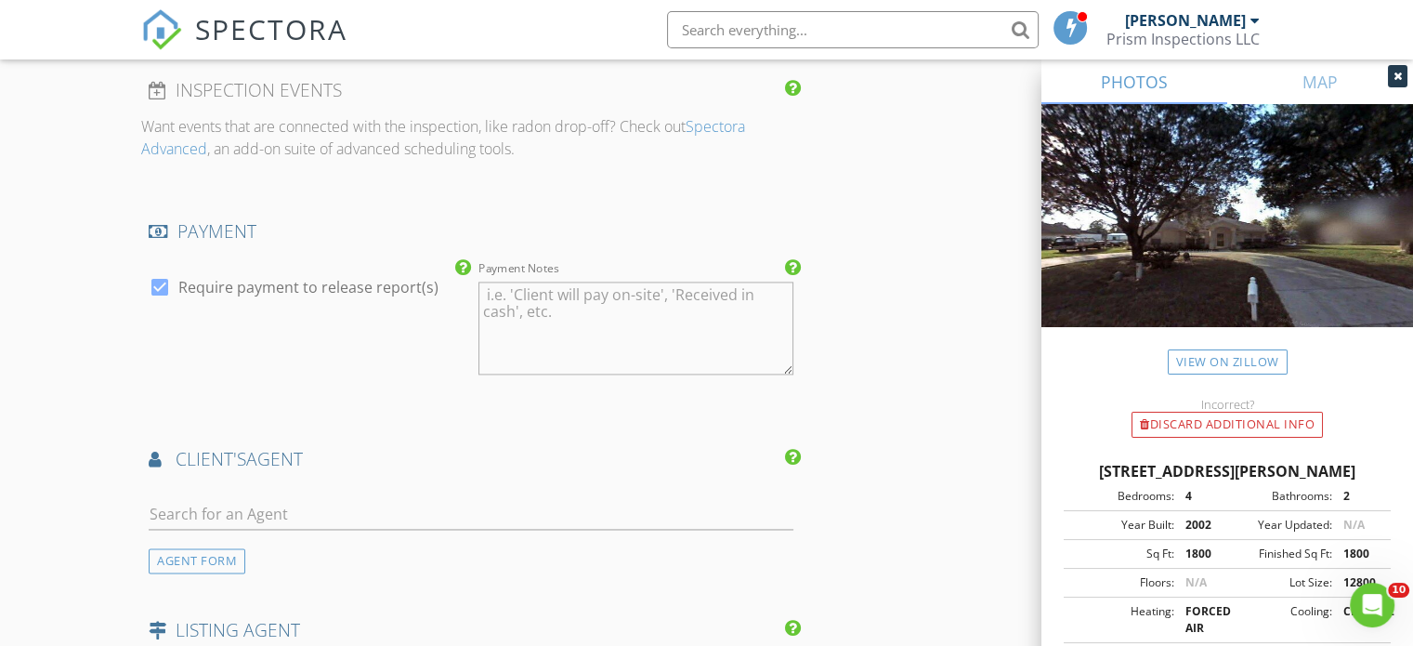
scroll to position [2787, 0]
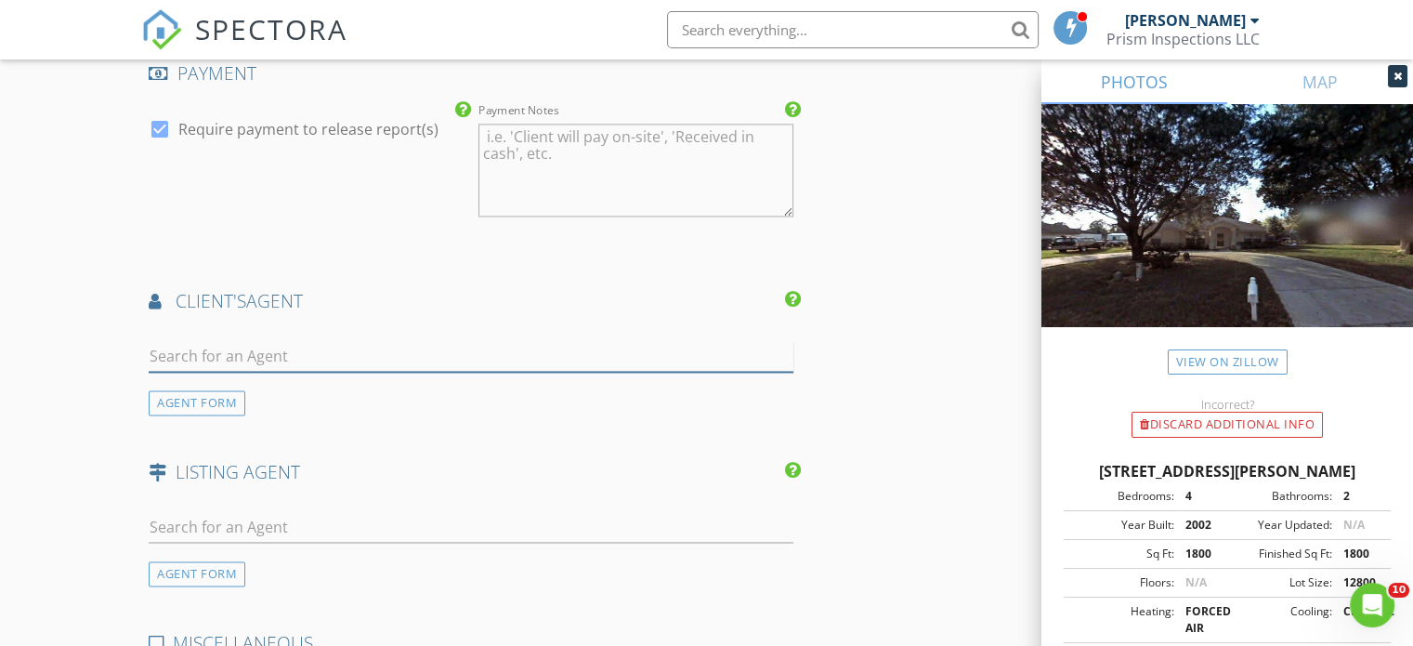
click at [321, 348] on input "text" at bounding box center [471, 356] width 645 height 31
type input "raquel"
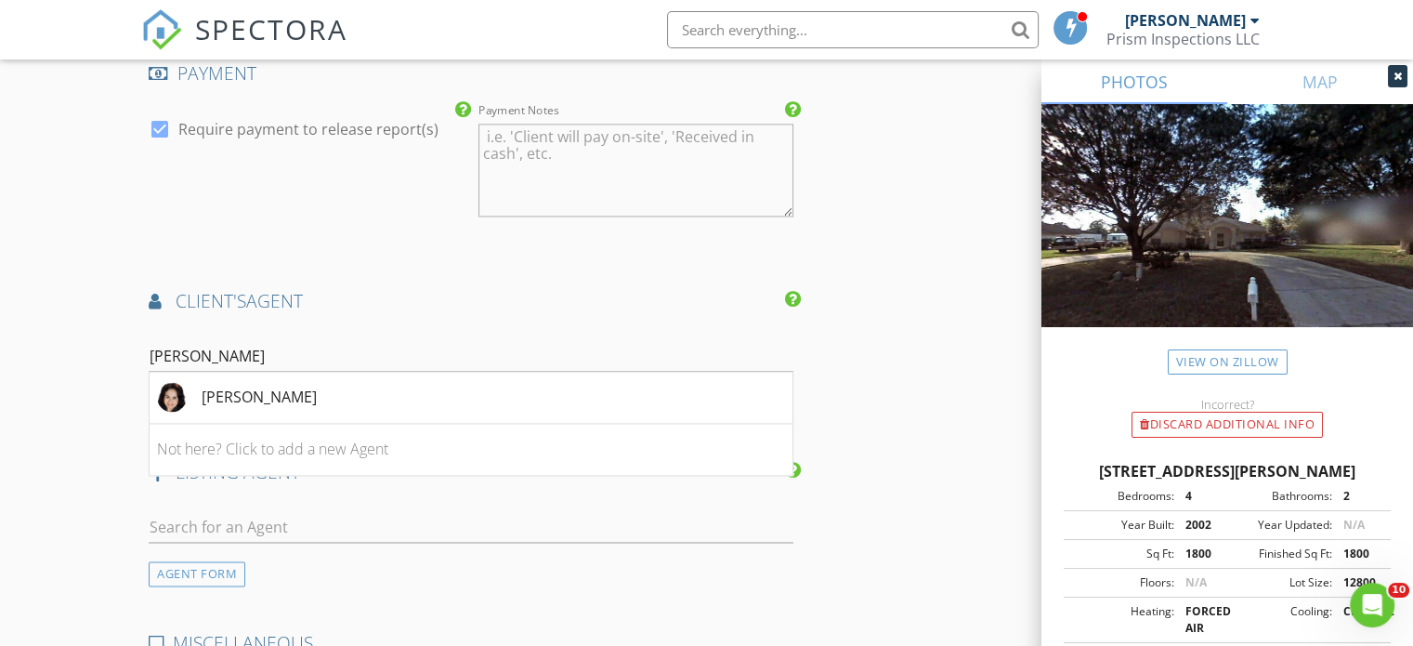
click at [271, 389] on div "[PERSON_NAME]" at bounding box center [259, 396] width 115 height 22
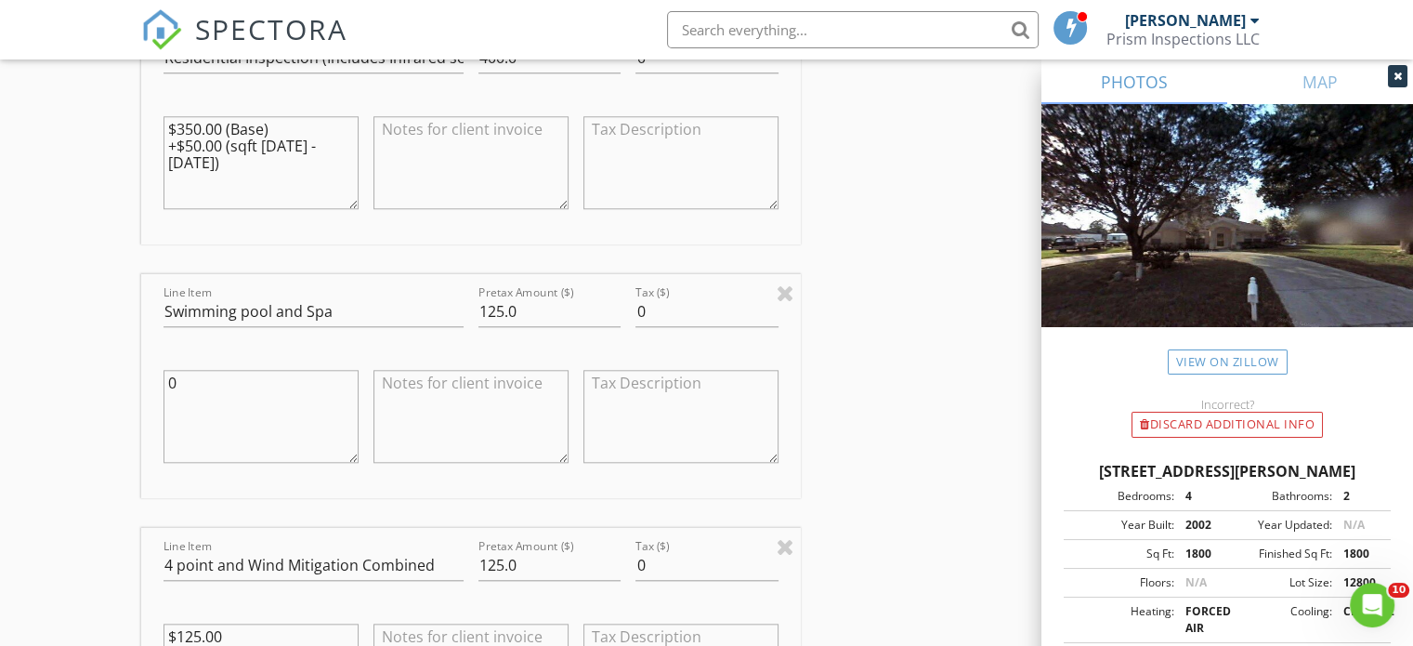
scroll to position [1789, 0]
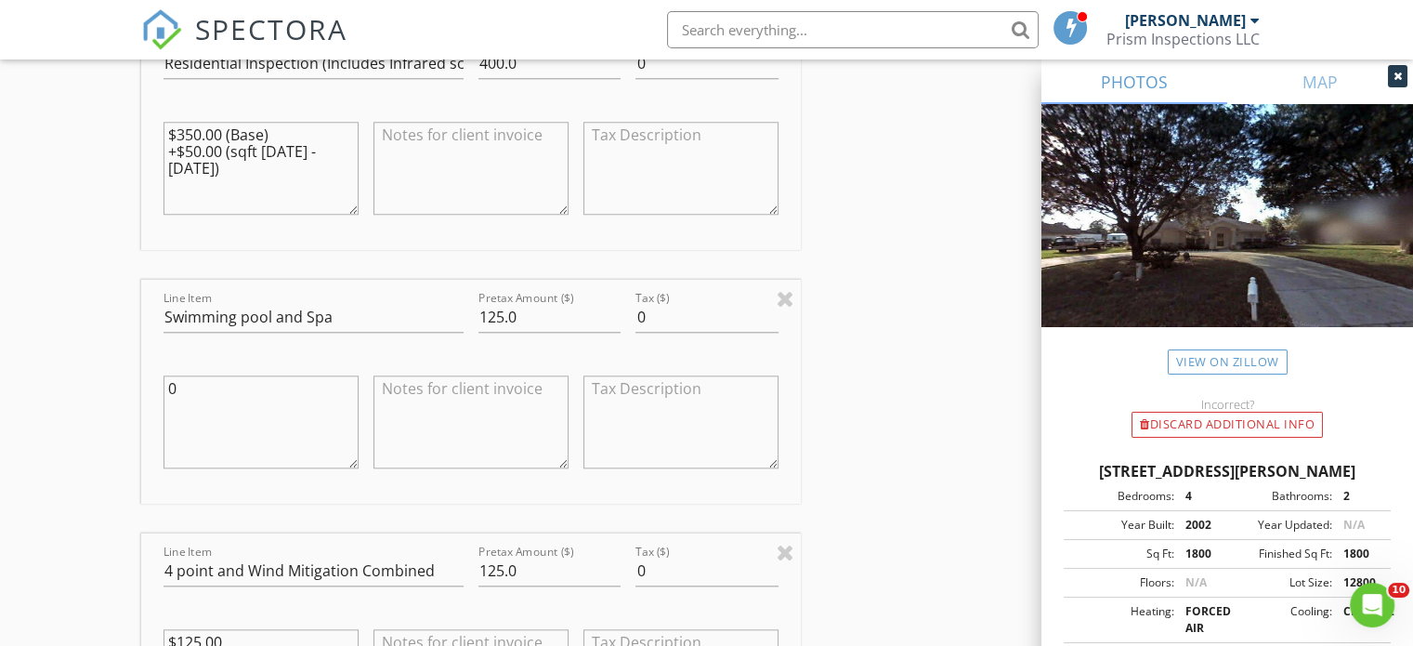
click at [191, 380] on textarea "0" at bounding box center [260, 421] width 195 height 93
drag, startPoint x: 191, startPoint y: 380, endPoint x: 159, endPoint y: 380, distance: 32.5
click at [159, 380] on div "0" at bounding box center [261, 423] width 210 height 145
type textarea "50"
click at [876, 387] on div "INSPECTOR(S) check_box Curtis Fort PRIMARY Curtis Fort arrow_drop_down check_bo…" at bounding box center [706, 538] width 1130 height 4224
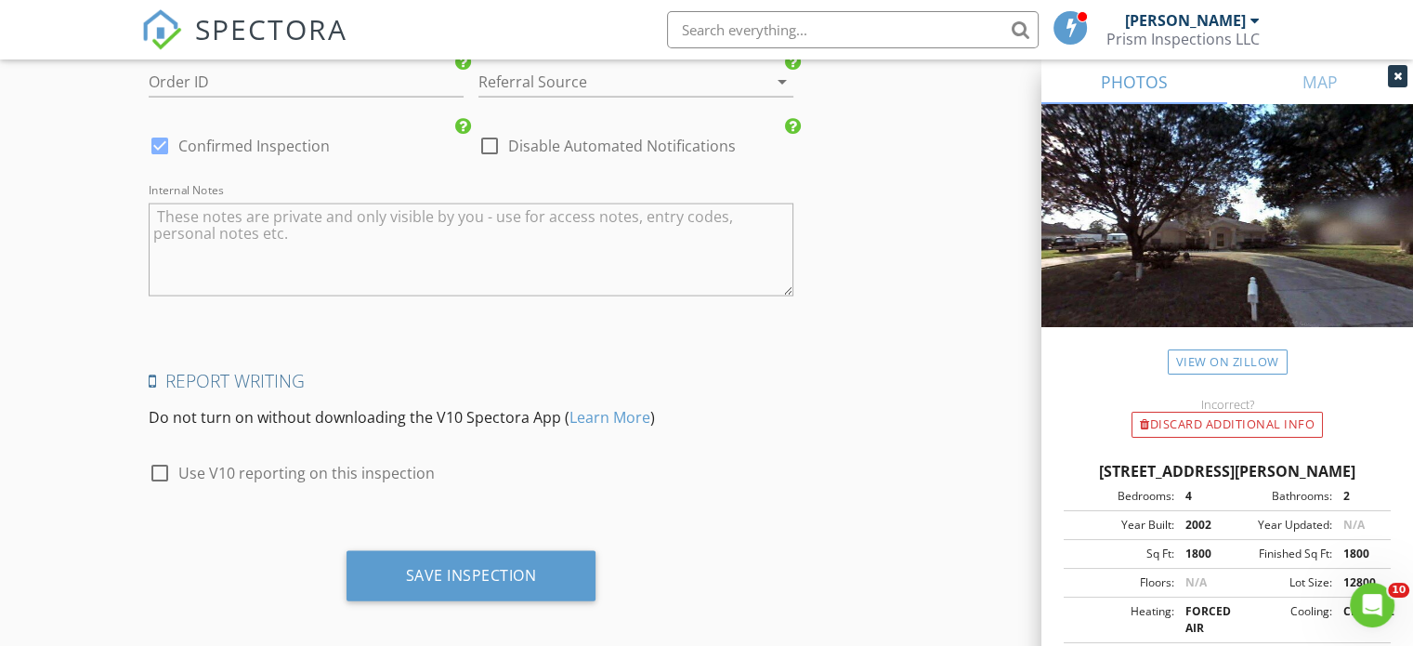
scroll to position [3833, 0]
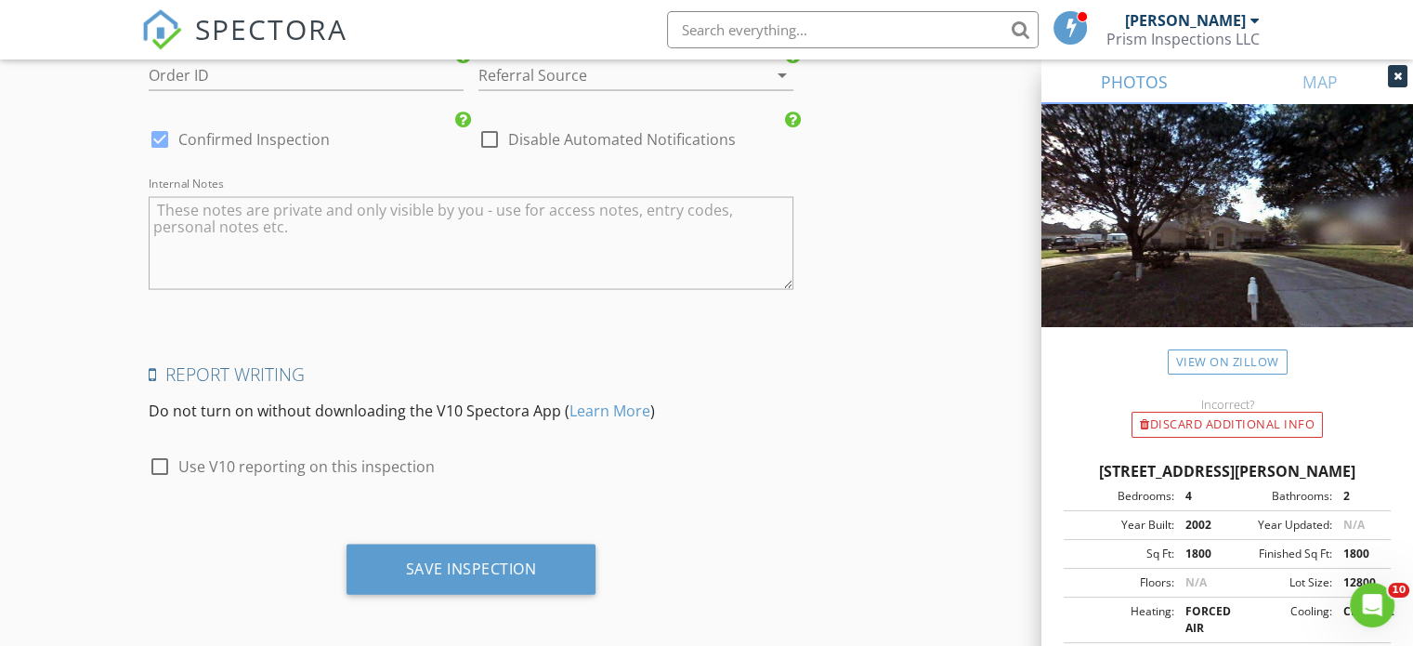
click at [451, 547] on div "Save Inspection" at bounding box center [471, 569] width 250 height 50
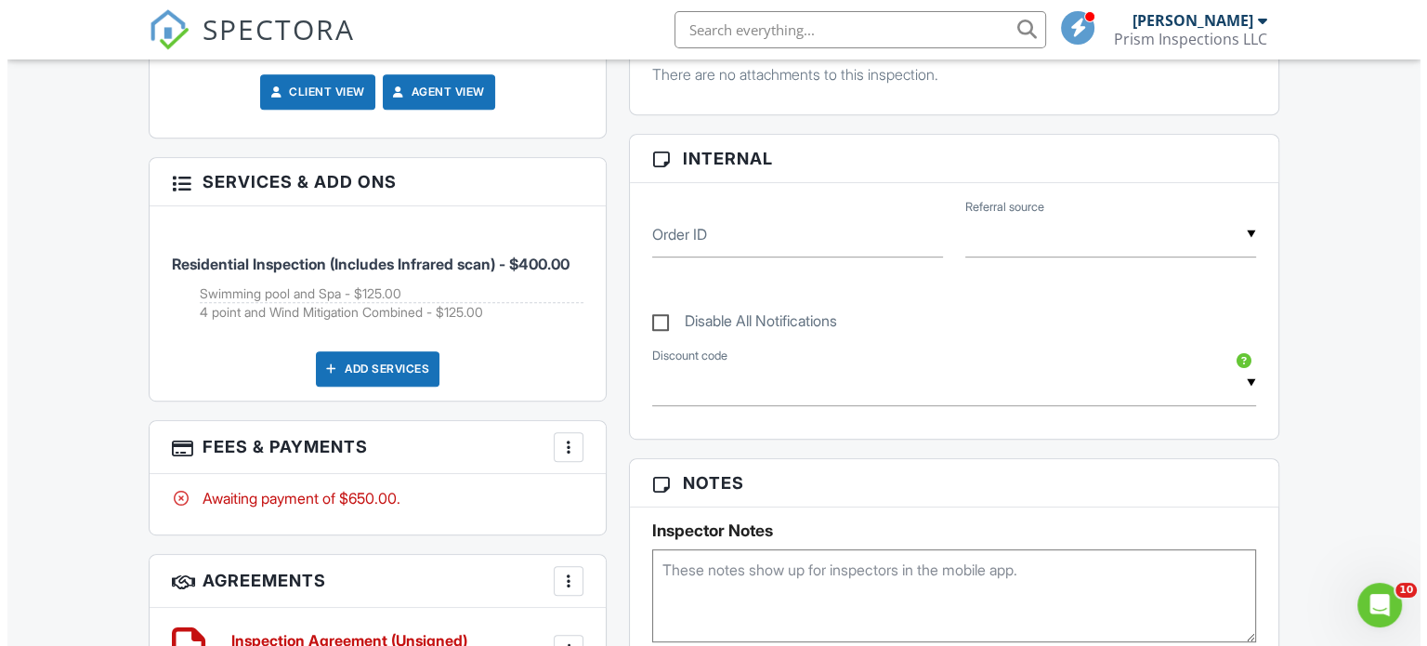
scroll to position [929, 0]
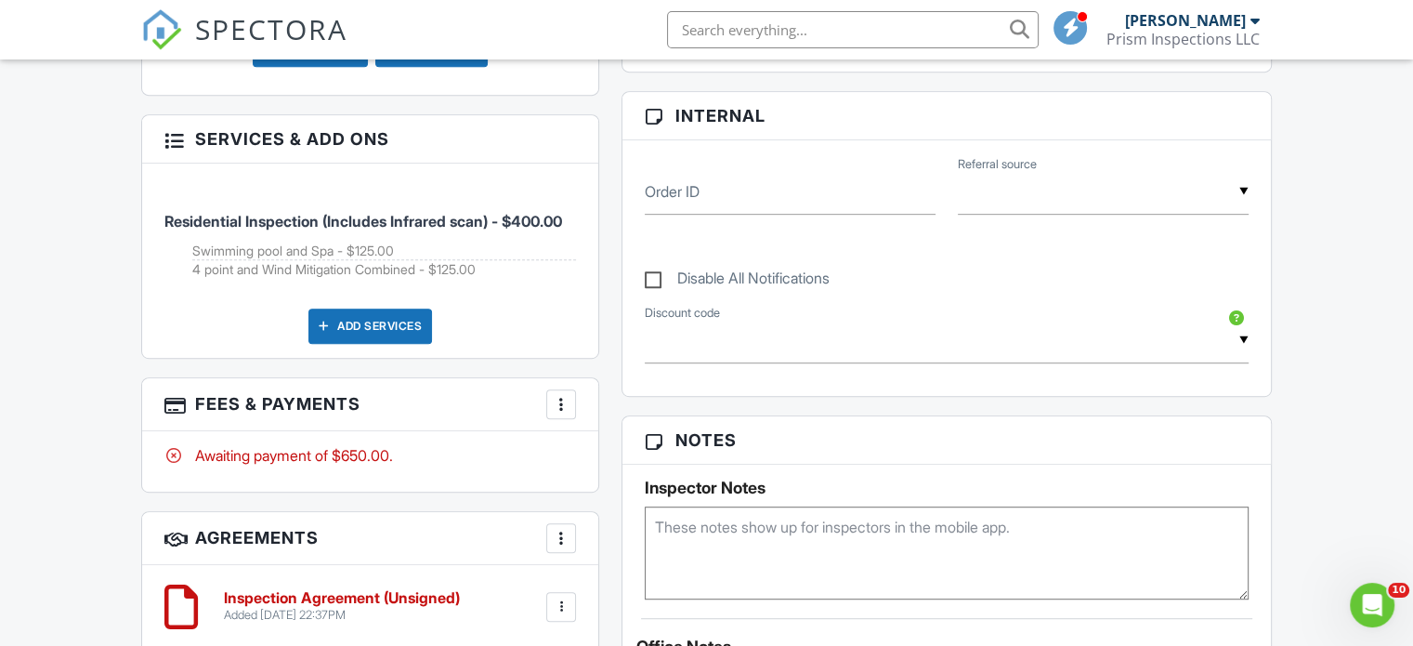
click at [171, 129] on div at bounding box center [173, 138] width 19 height 19
click at [308, 115] on h3 "Services & Add ons" at bounding box center [370, 139] width 456 height 48
click at [417, 115] on h3 "Services & Add ons" at bounding box center [370, 139] width 456 height 48
click at [565, 400] on div at bounding box center [561, 404] width 19 height 19
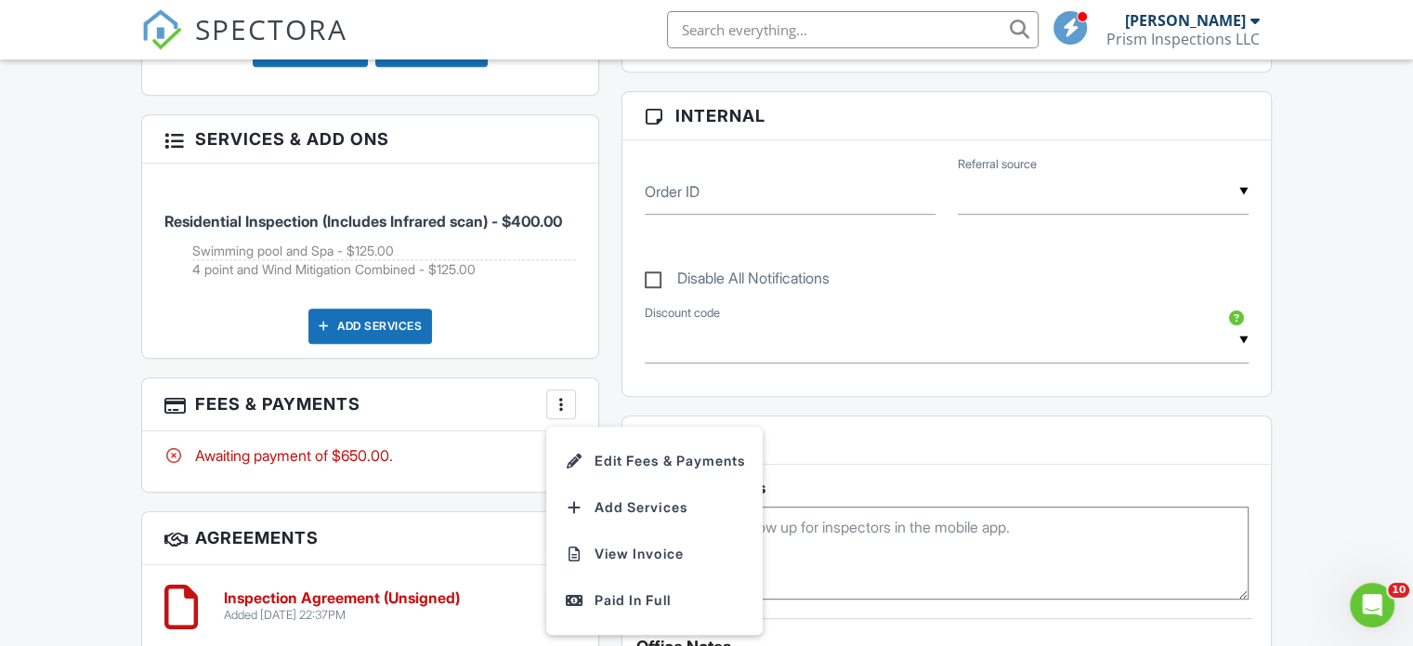
click at [618, 458] on li "Edit Fees & Payments" at bounding box center [654, 460] width 194 height 46
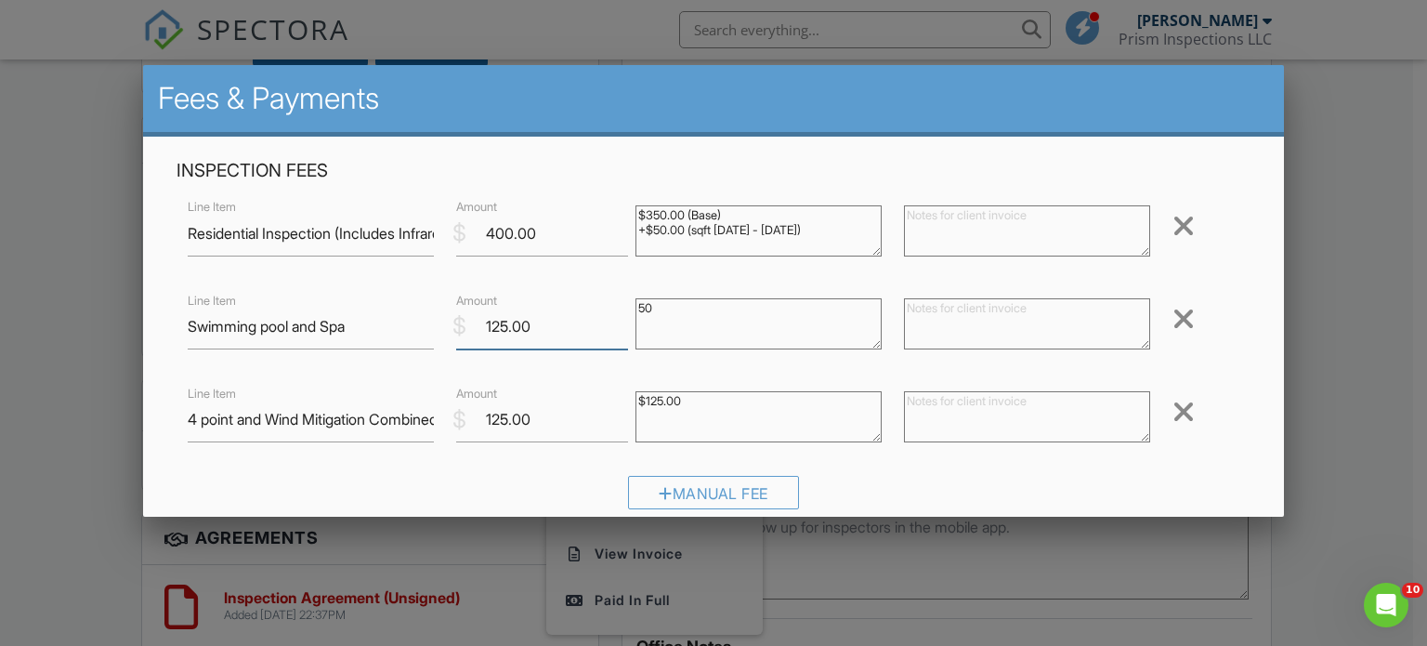
drag, startPoint x: 531, startPoint y: 323, endPoint x: 483, endPoint y: 322, distance: 48.3
click at [483, 322] on input "125.00" at bounding box center [542, 327] width 172 height 46
type input "50"
click at [904, 482] on div "Manual Fee" at bounding box center [713, 499] width 1075 height 47
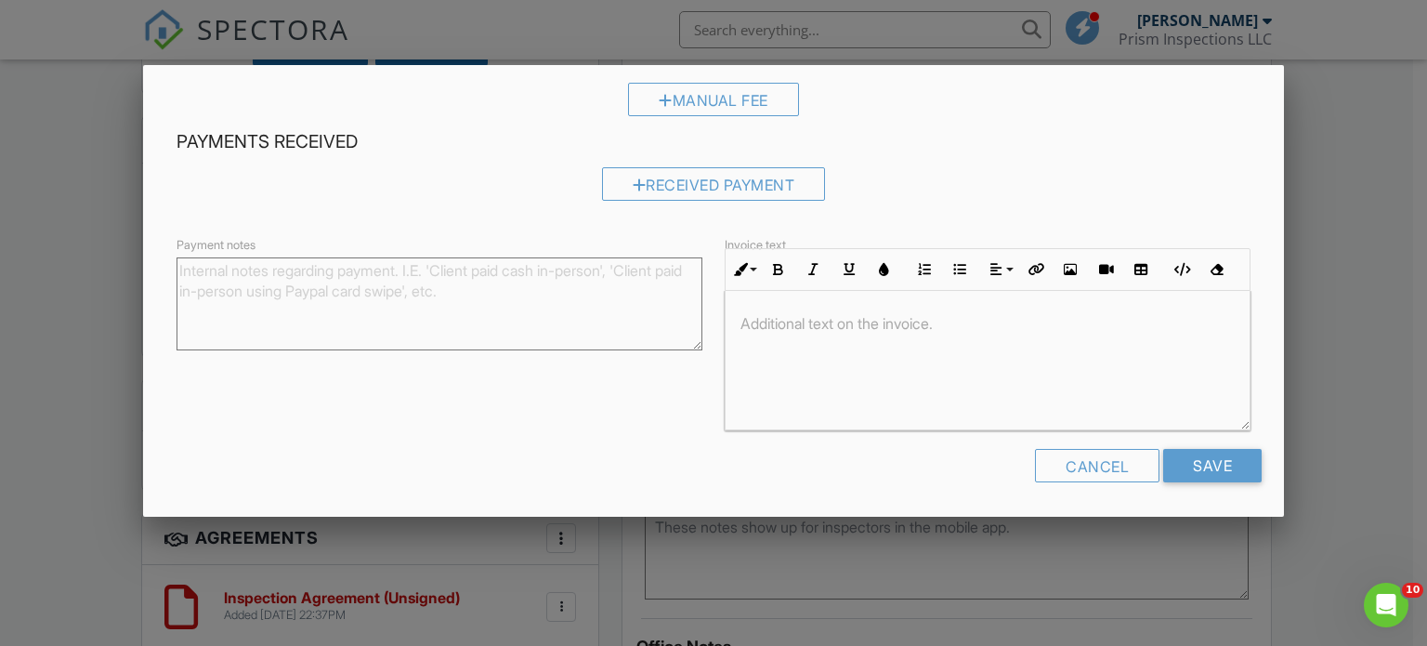
scroll to position [394, 0]
click at [1183, 458] on input "Save" at bounding box center [1212, 464] width 98 height 33
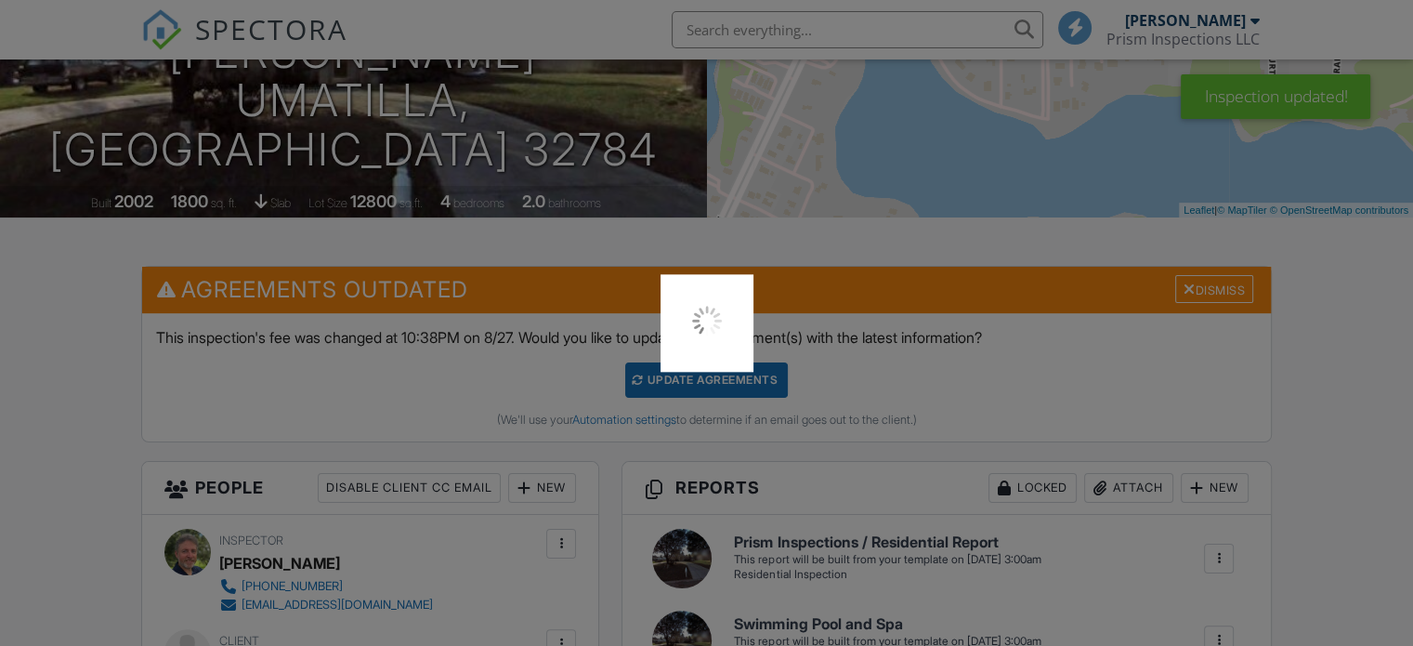
scroll to position [420, 0]
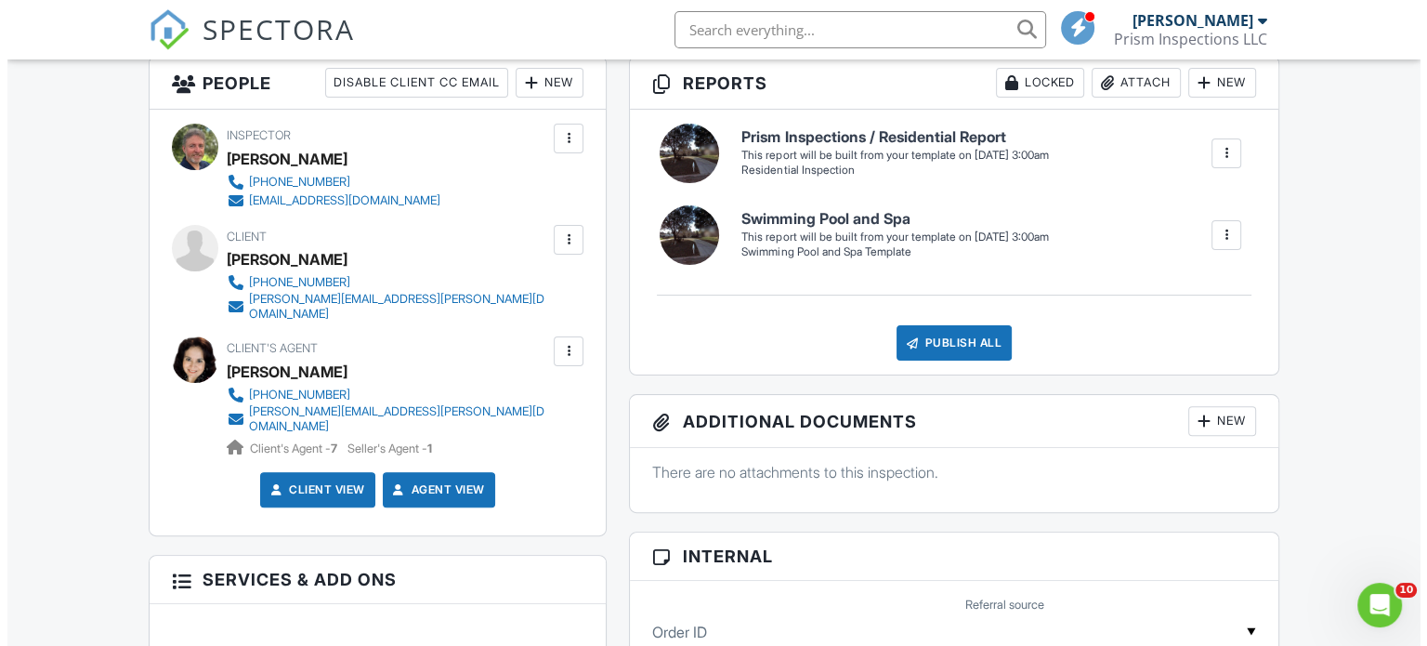
scroll to position [394, 0]
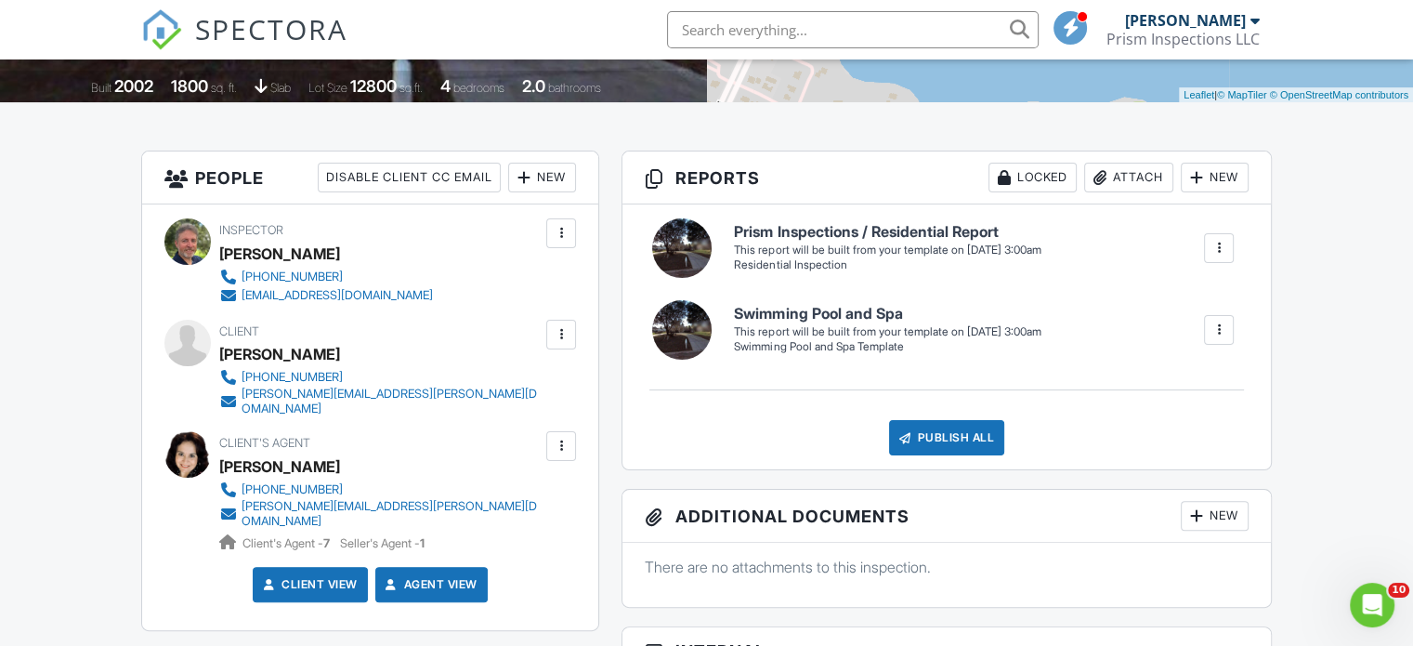
click at [1230, 187] on div "New" at bounding box center [1215, 178] width 68 height 30
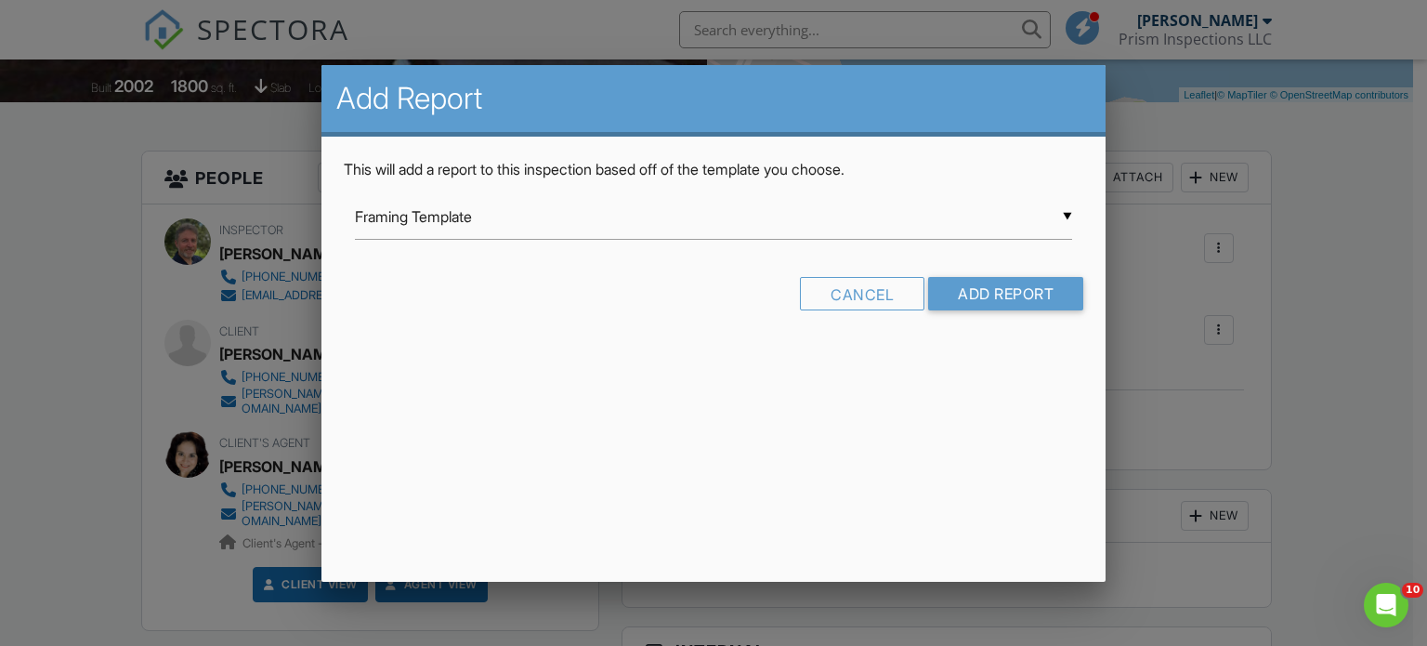
click at [1064, 214] on div "▼ Framing Template Framing Template InterNACHI Commercial Template Mobile Home …" at bounding box center [714, 217] width 718 height 46
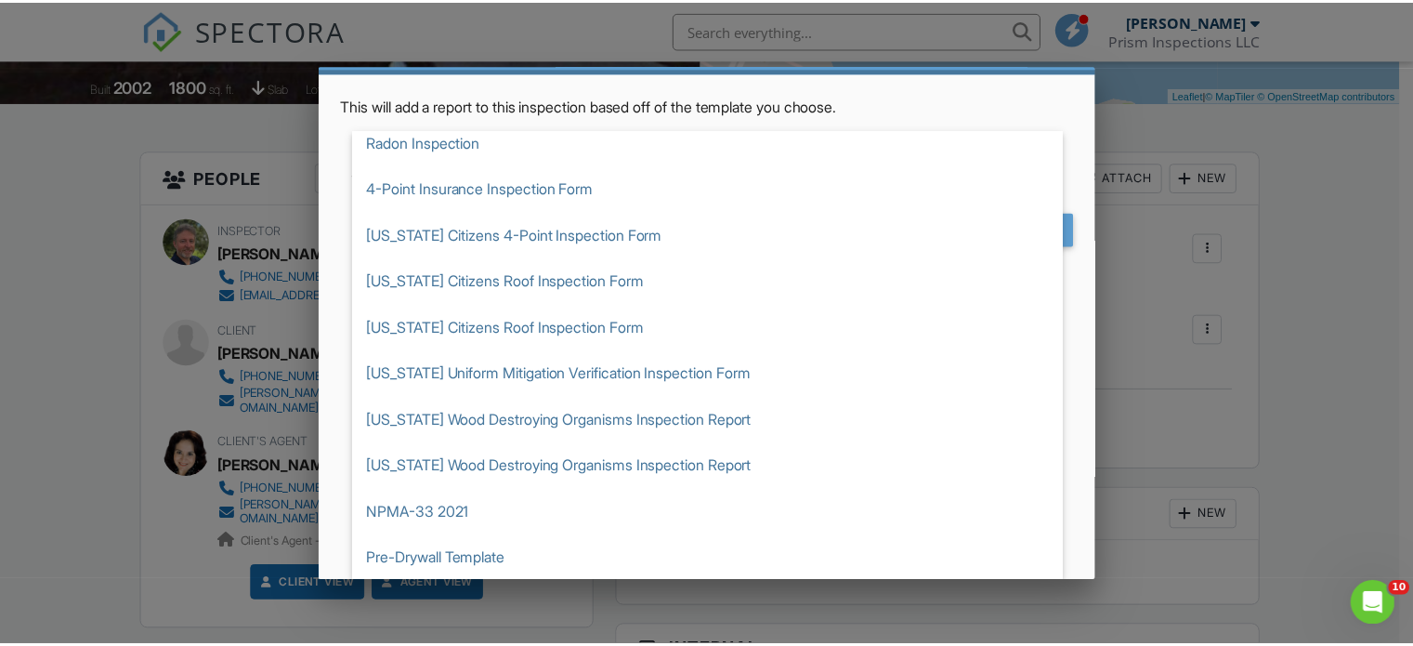
scroll to position [291, 0]
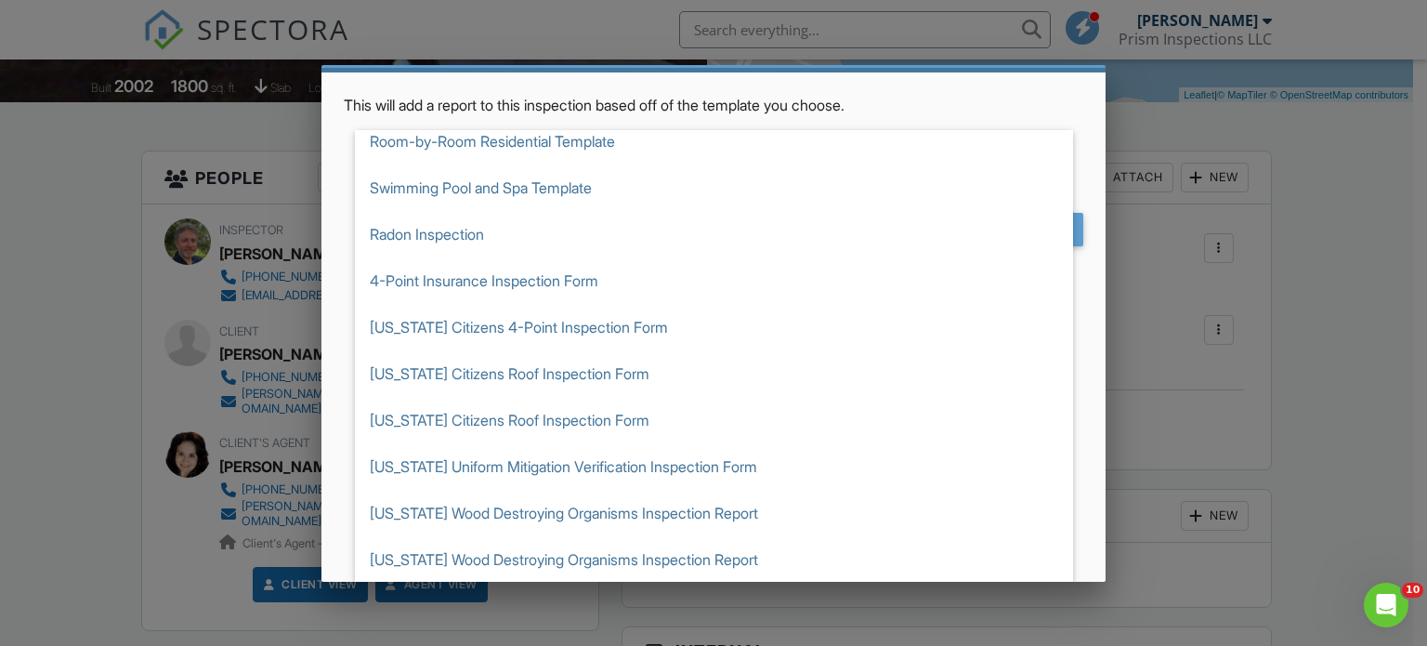
click at [1357, 309] on div at bounding box center [713, 310] width 1427 height 807
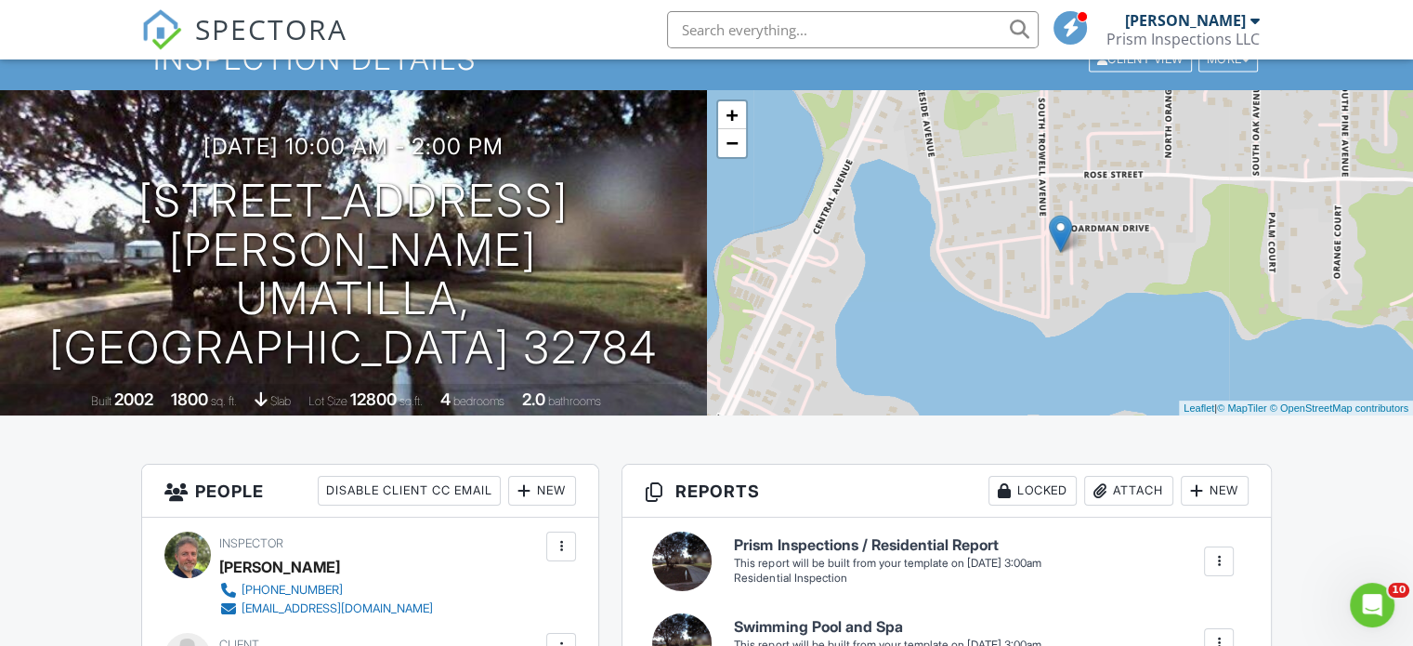
scroll to position [0, 0]
